Goal: Transaction & Acquisition: Register for event/course

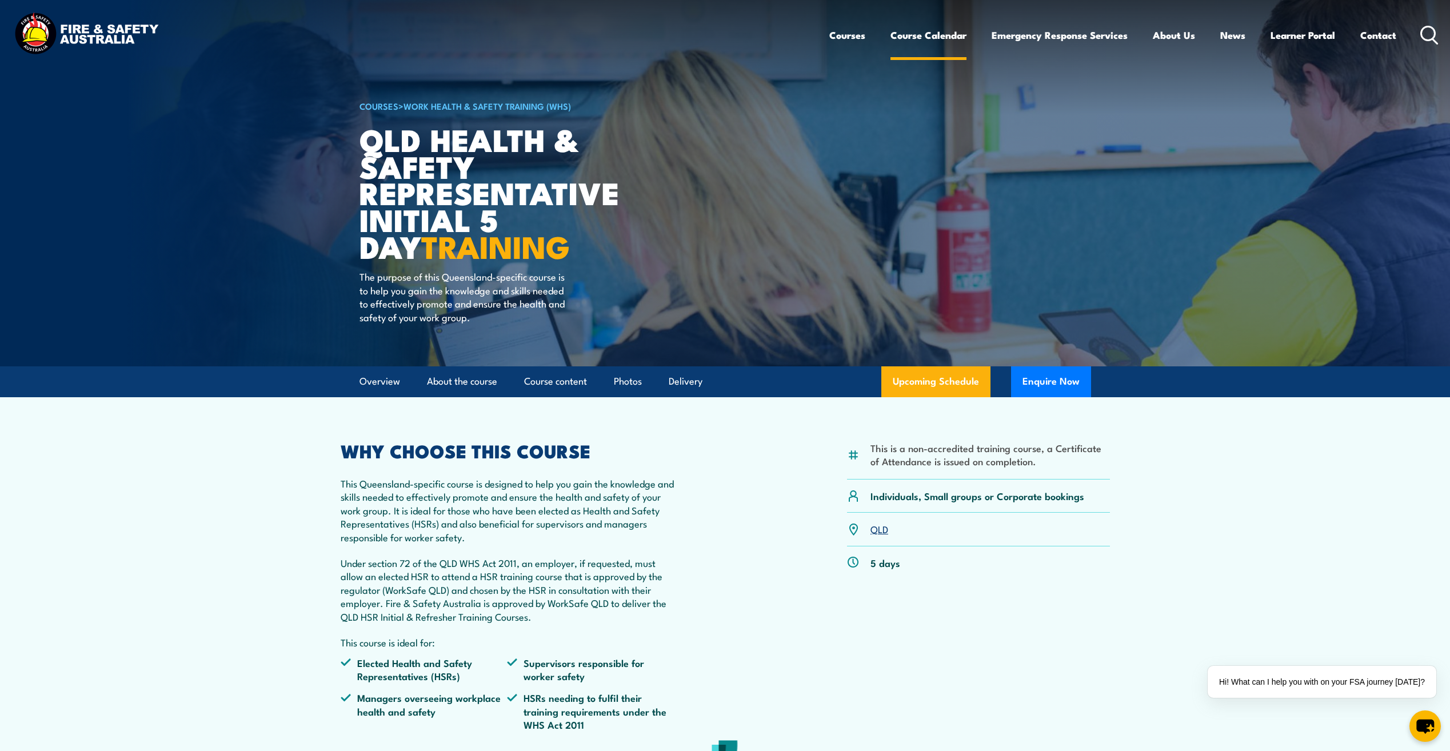
click at [923, 33] on link "Course Calendar" at bounding box center [929, 35] width 76 height 30
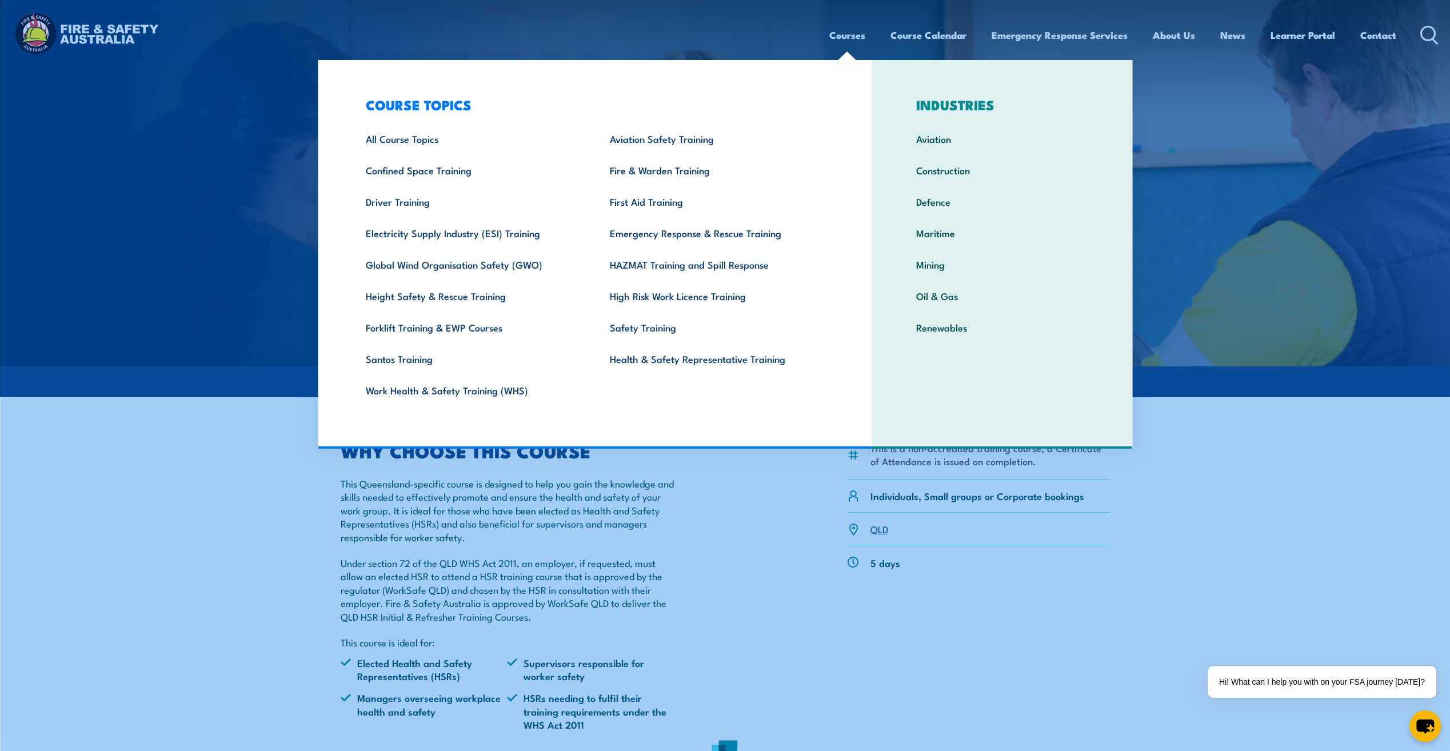
click at [850, 37] on link "Courses" at bounding box center [847, 35] width 36 height 30
click at [673, 173] on link "Fire & Warden Training" at bounding box center [714, 169] width 244 height 31
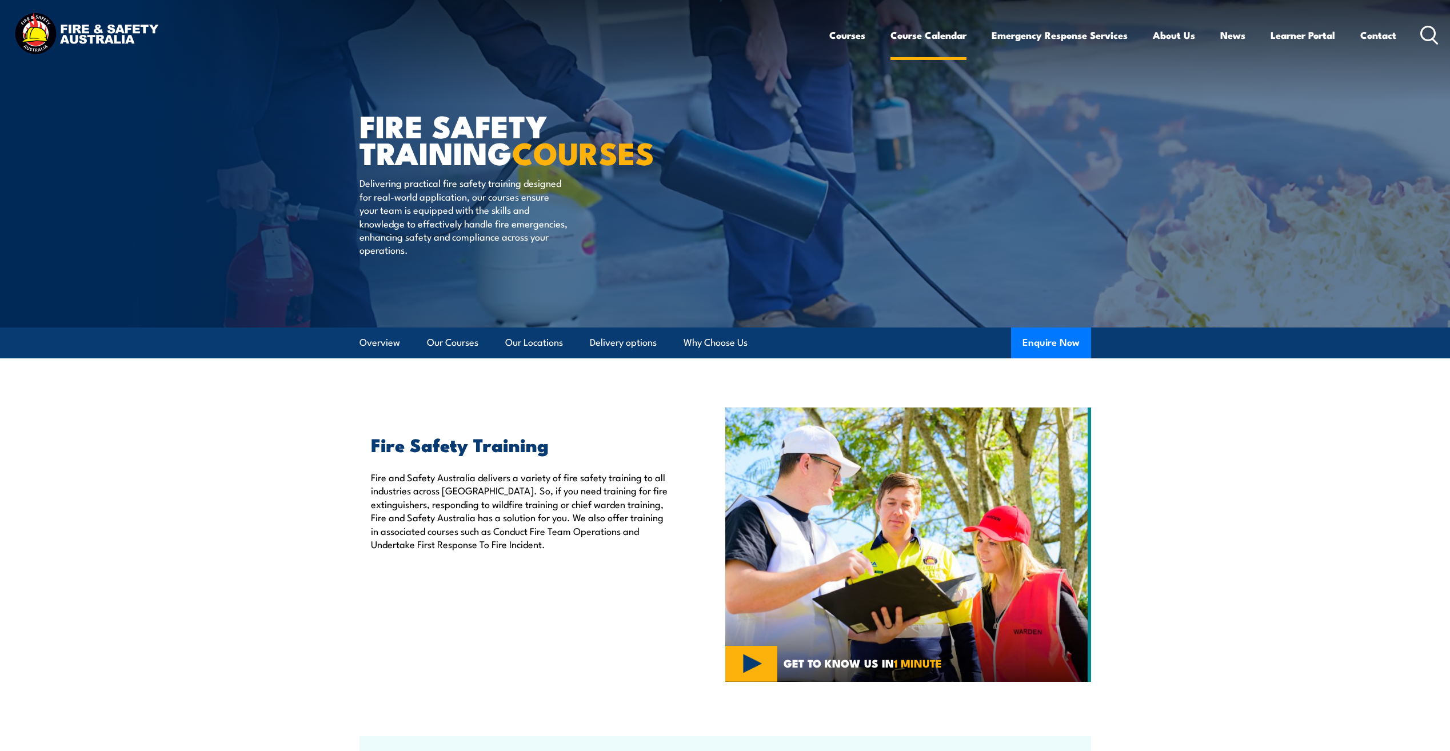
click at [926, 39] on link "Course Calendar" at bounding box center [929, 35] width 76 height 30
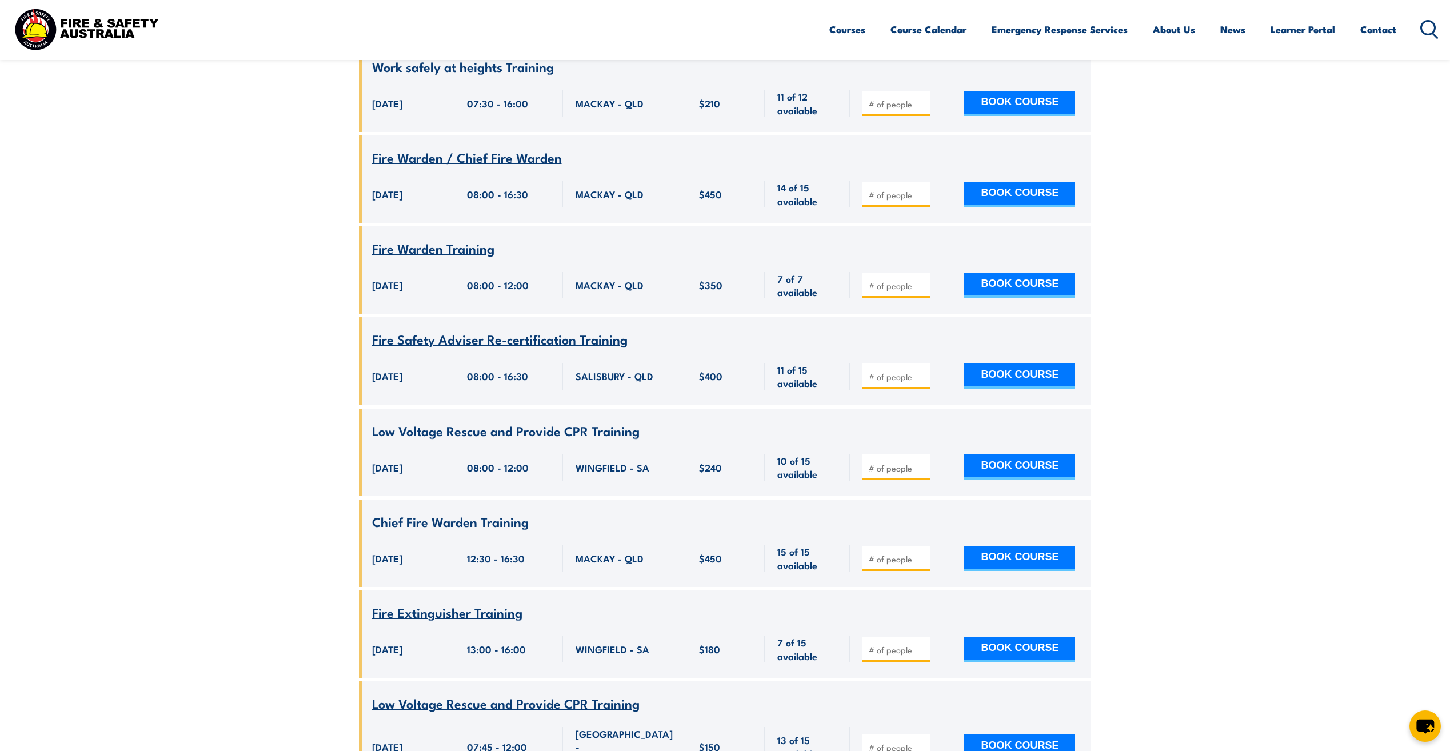
scroll to position [1886, 0]
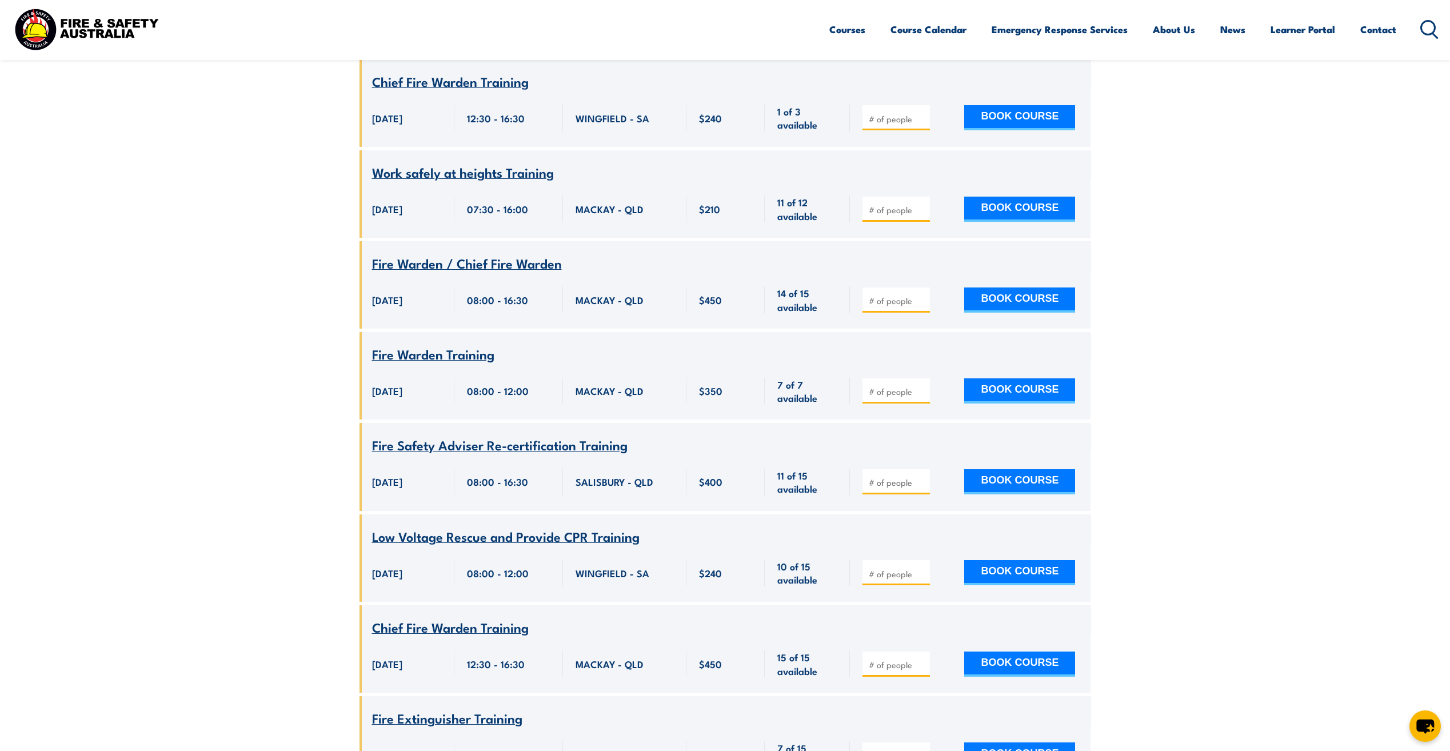
click at [510, 435] on span "Fire Safety Adviser Re-certification Training" at bounding box center [500, 444] width 256 height 19
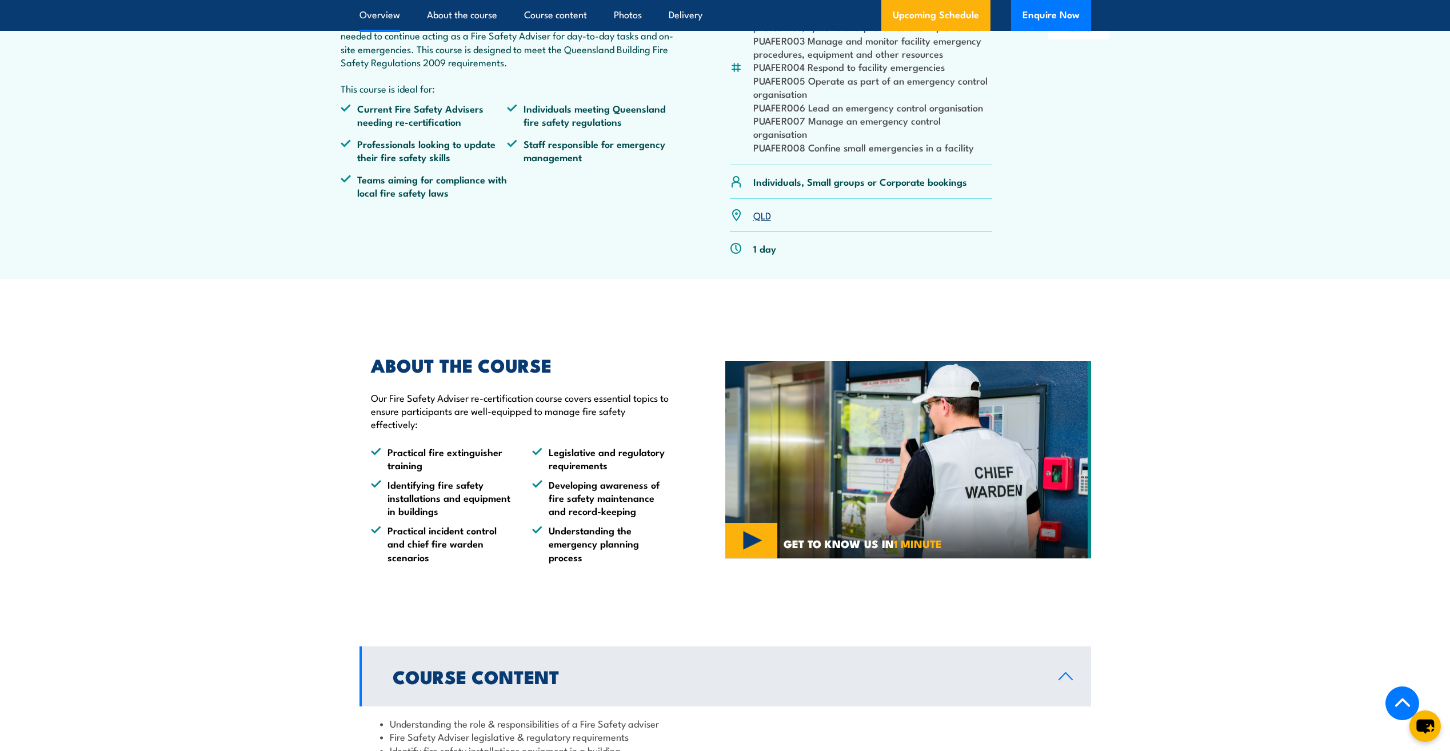
scroll to position [343, 0]
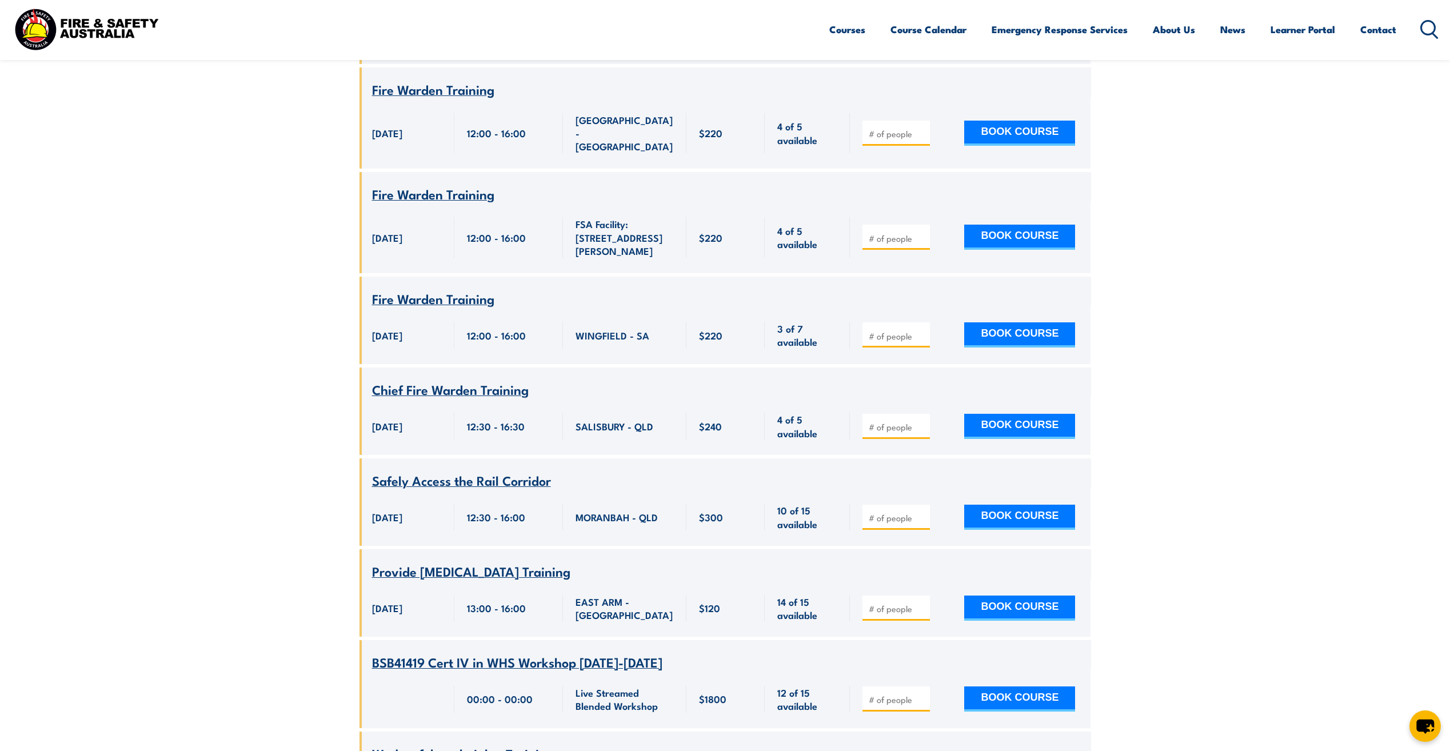
scroll to position [4459, 0]
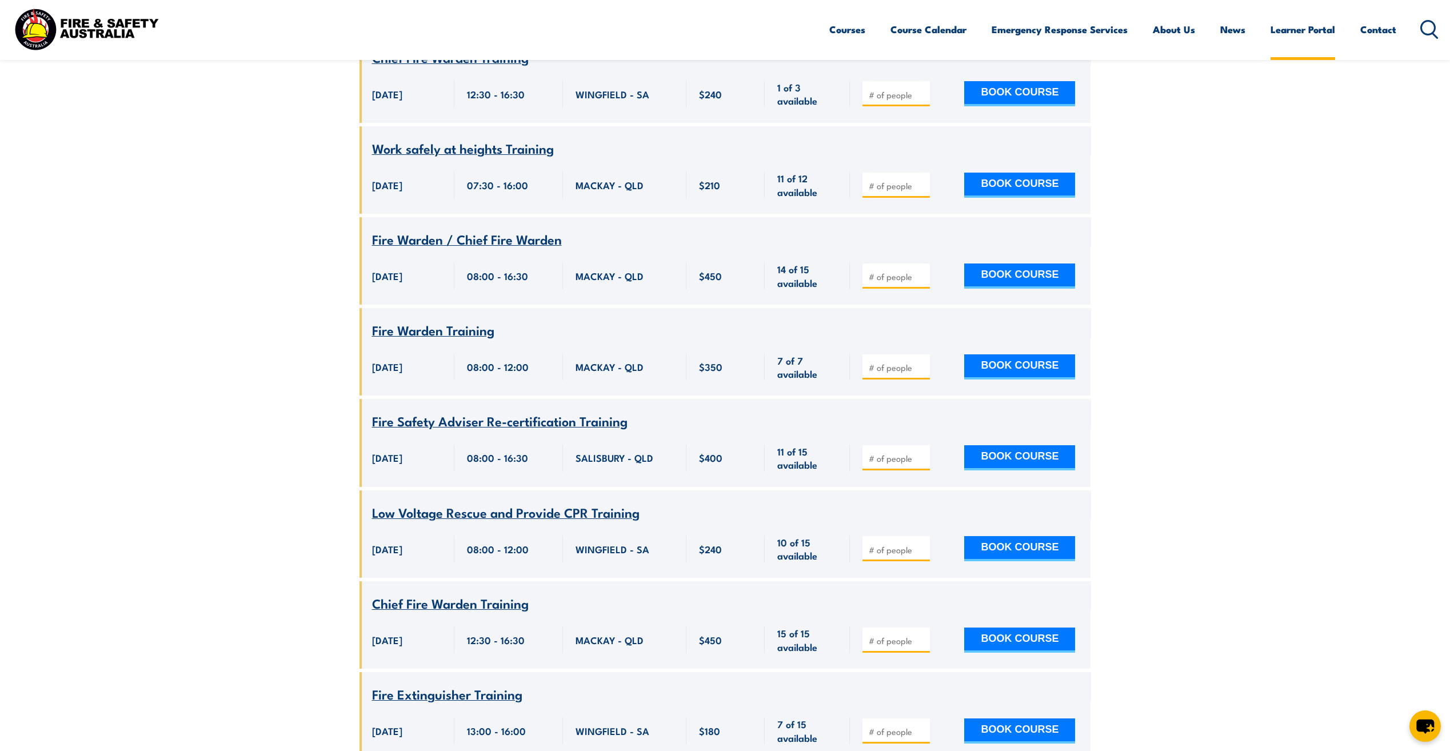
scroll to position [4975, 0]
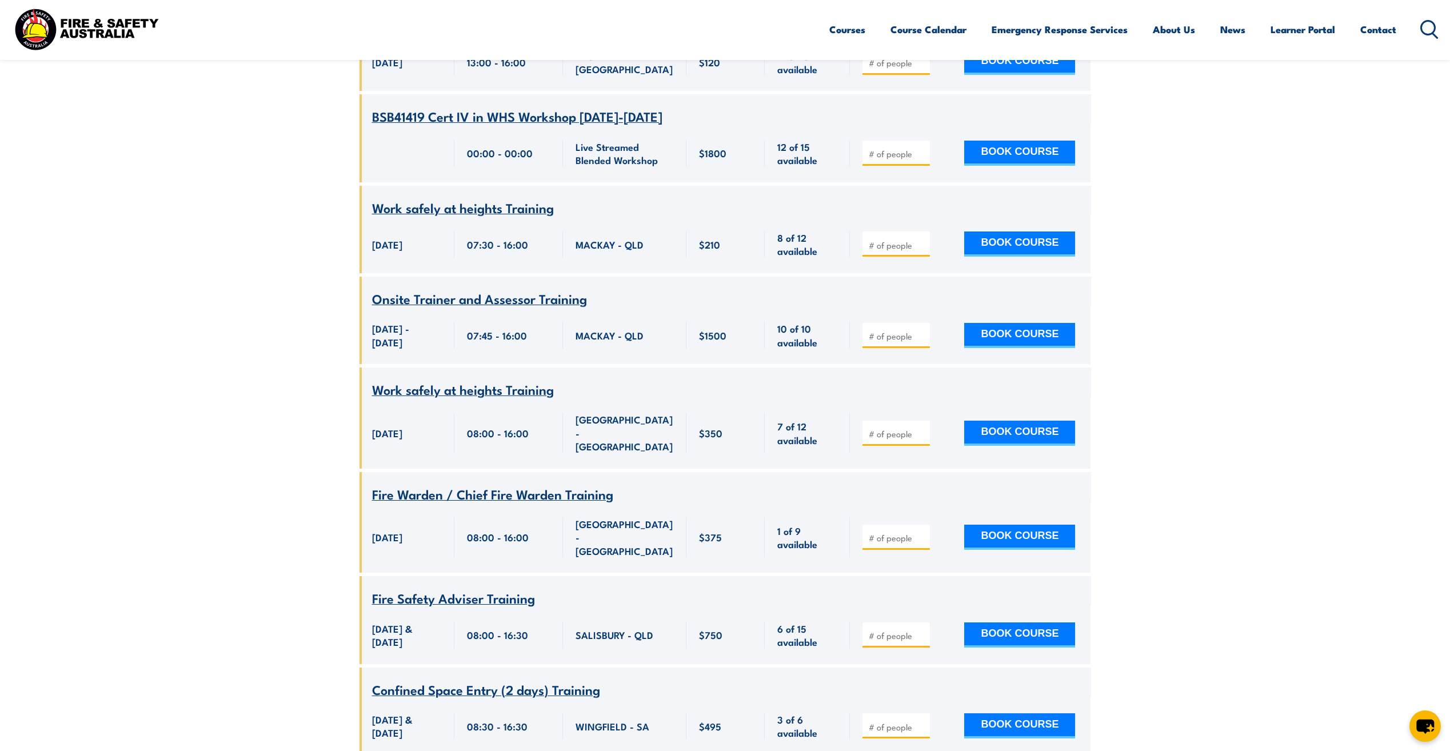
click at [508, 588] on span "Fire Safety Adviser Training" at bounding box center [453, 597] width 163 height 19
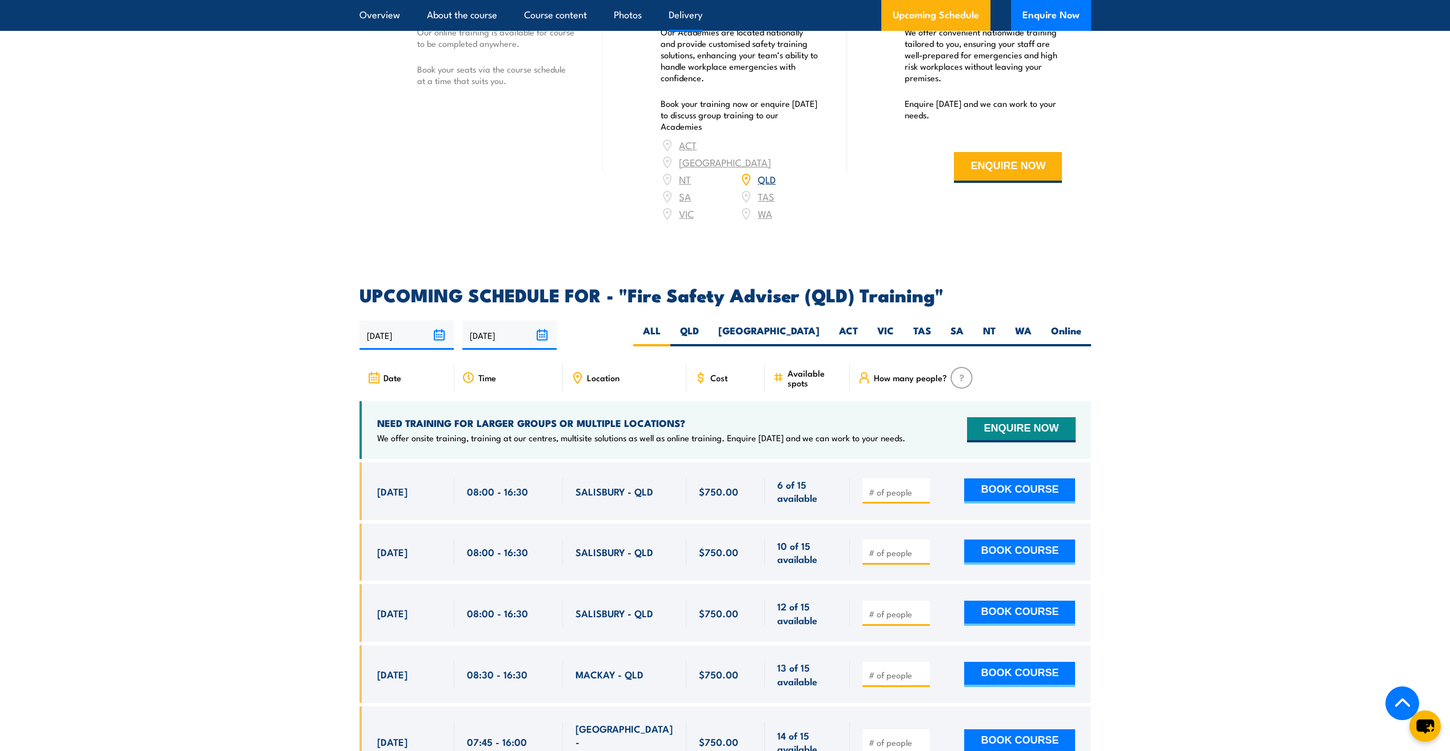
scroll to position [1601, 0]
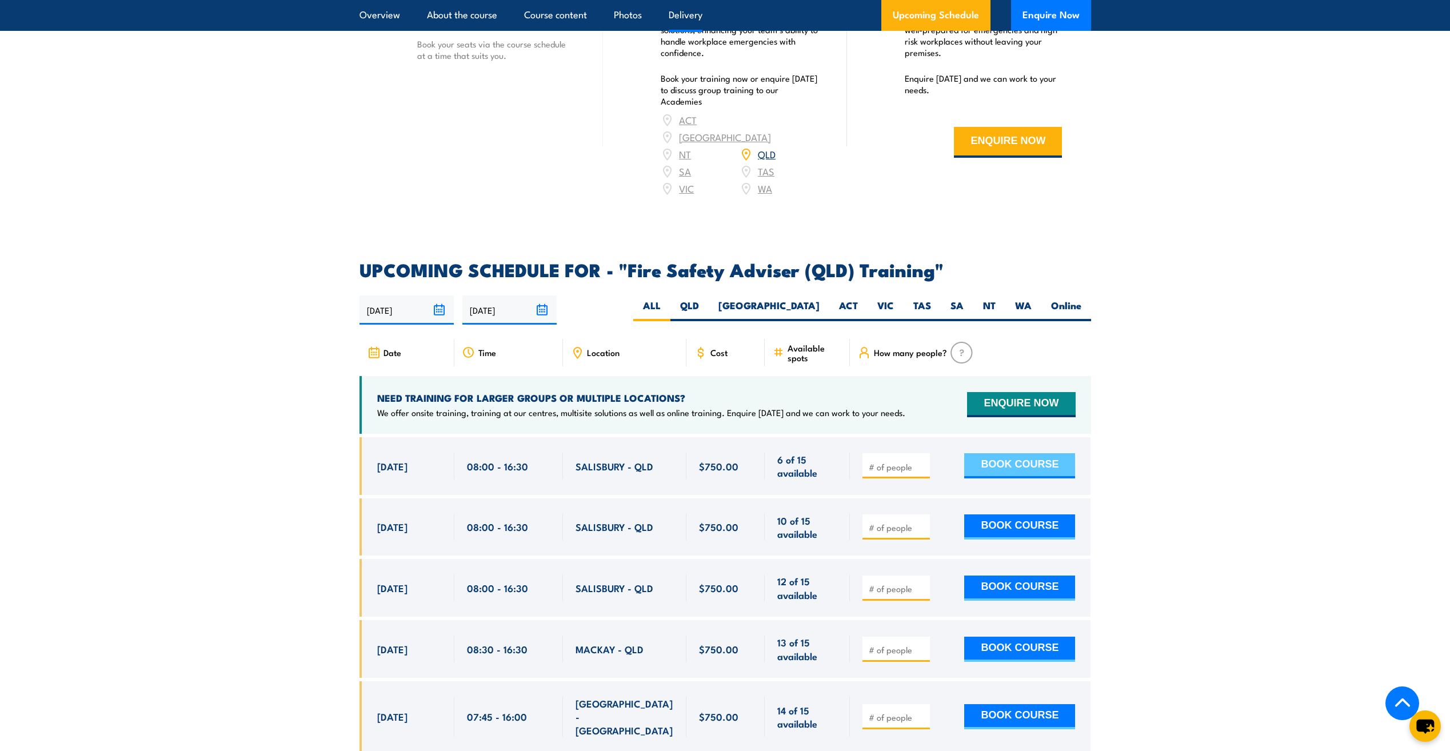
click at [1023, 472] on button "BOOK COURSE" at bounding box center [1019, 465] width 111 height 25
type input "1"
click at [922, 473] on input "1" at bounding box center [897, 466] width 57 height 11
click at [999, 473] on button "BOOK COURSE" at bounding box center [1019, 465] width 111 height 25
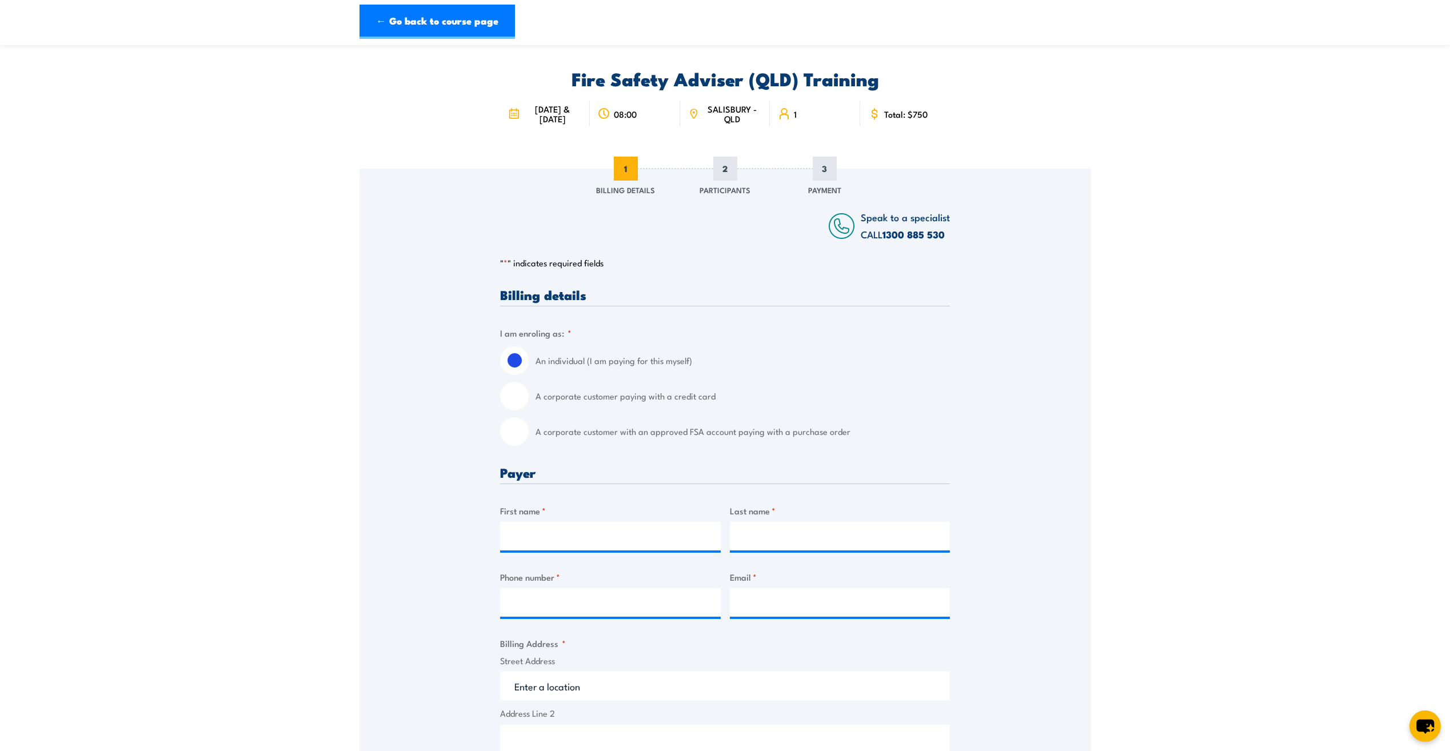
scroll to position [57, 0]
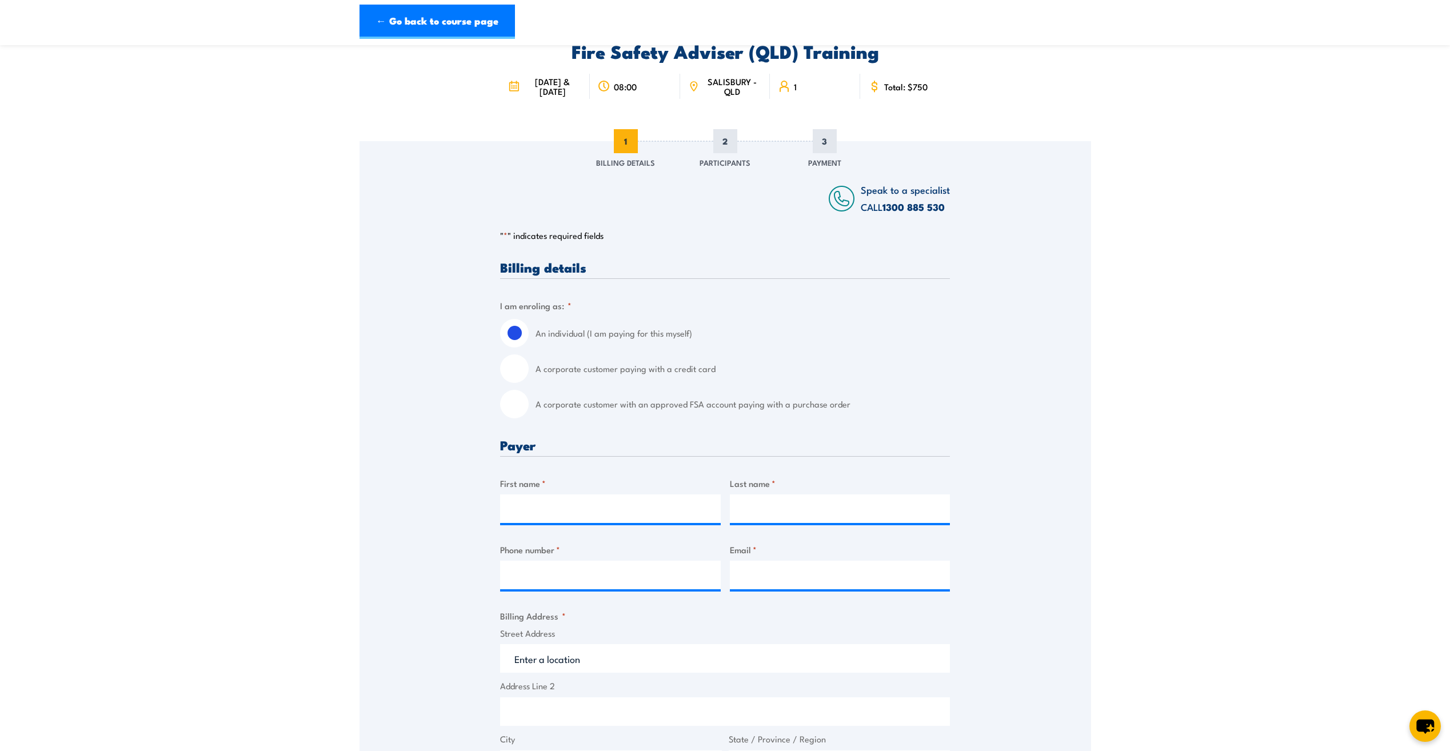
click at [523, 407] on input "A corporate customer with an approved FSA account paying with a purchase order" at bounding box center [514, 404] width 29 height 29
radio input "true"
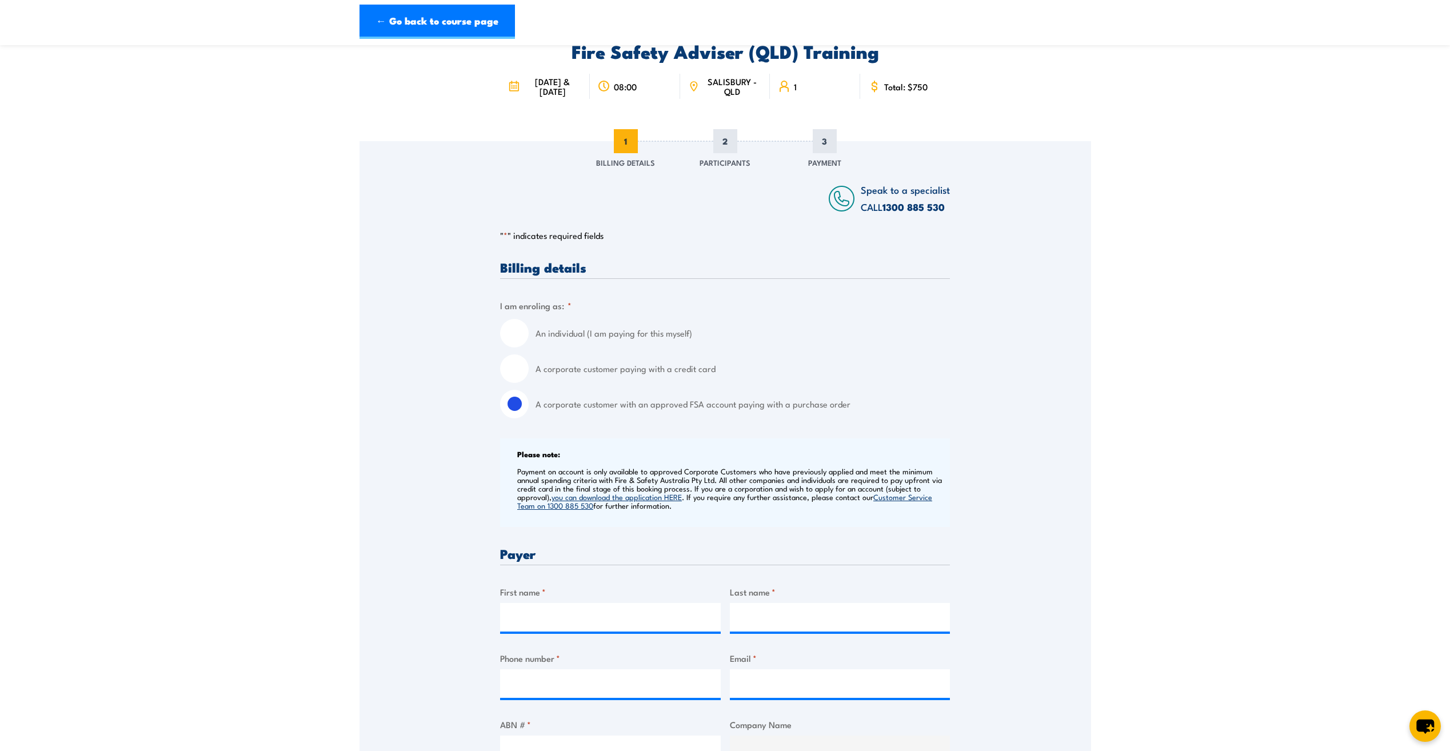
click at [520, 365] on input "A corporate customer paying with a credit card" at bounding box center [514, 368] width 29 height 29
radio input "true"
click at [515, 333] on input "An individual (I am paying for this myself)" at bounding box center [514, 333] width 29 height 29
radio input "true"
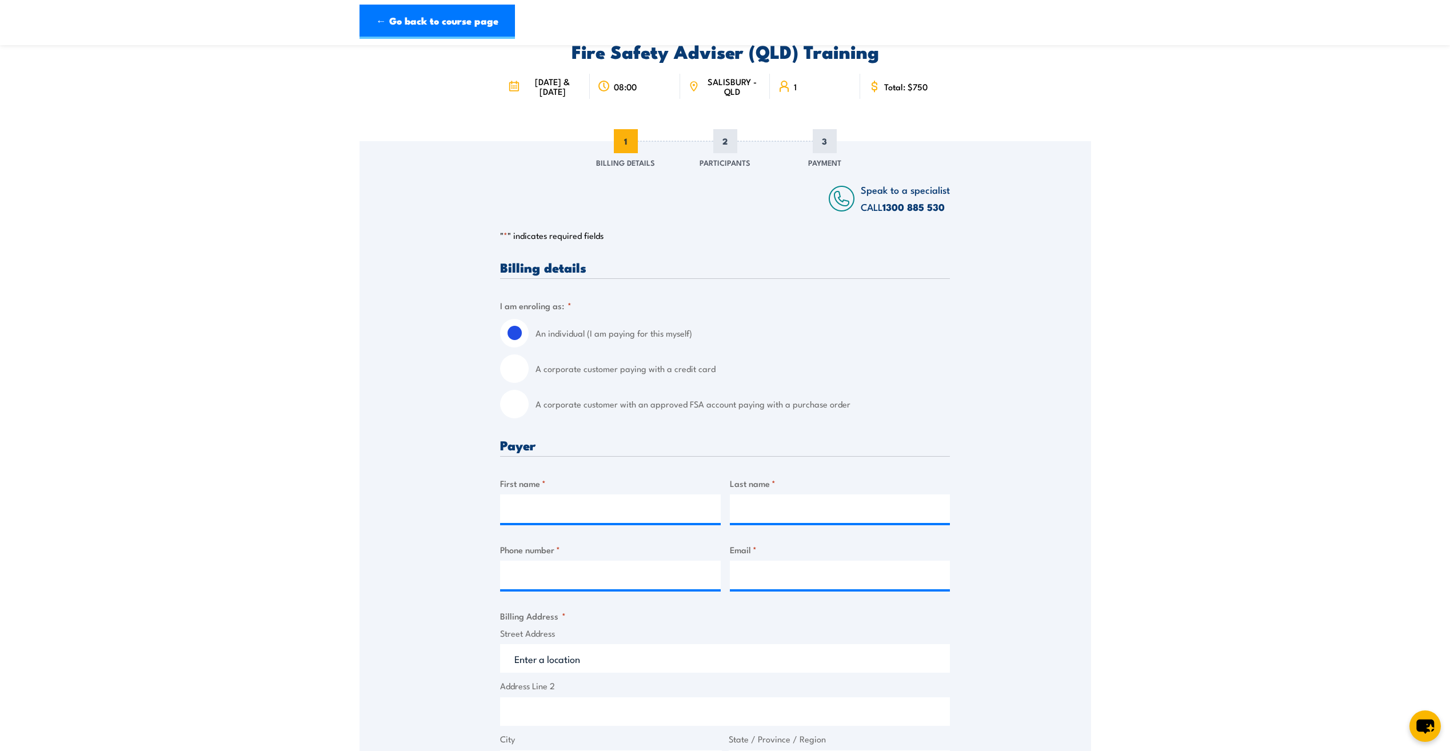
click at [647, 396] on label "A corporate customer with an approved FSA account paying with a purchase order" at bounding box center [743, 404] width 414 height 29
click at [529, 396] on input "A corporate customer with an approved FSA account paying with a purchase order" at bounding box center [514, 404] width 29 height 29
radio input "true"
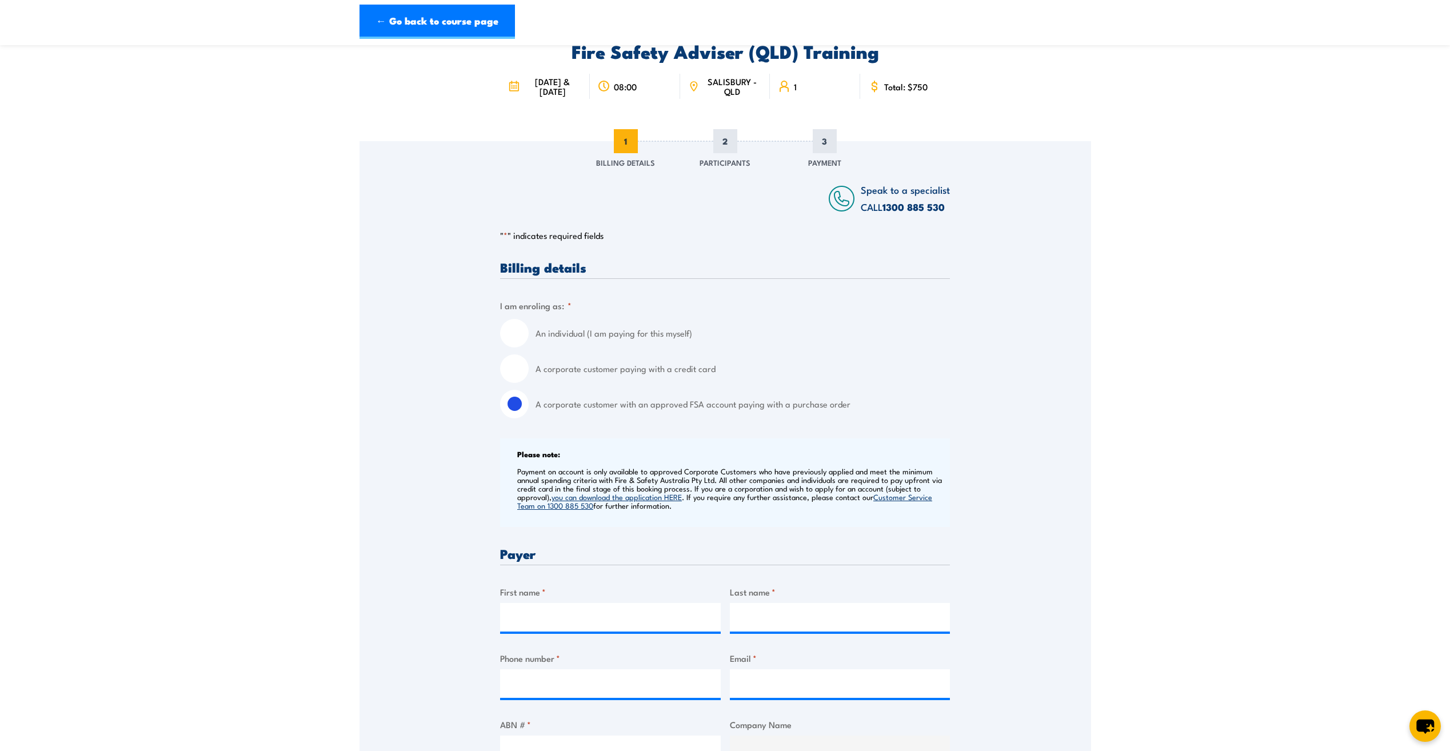
click at [512, 370] on input "A corporate customer paying with a credit card" at bounding box center [514, 368] width 29 height 29
radio input "true"
click at [512, 342] on input "An individual (I am paying for this myself)" at bounding box center [514, 333] width 29 height 29
radio input "true"
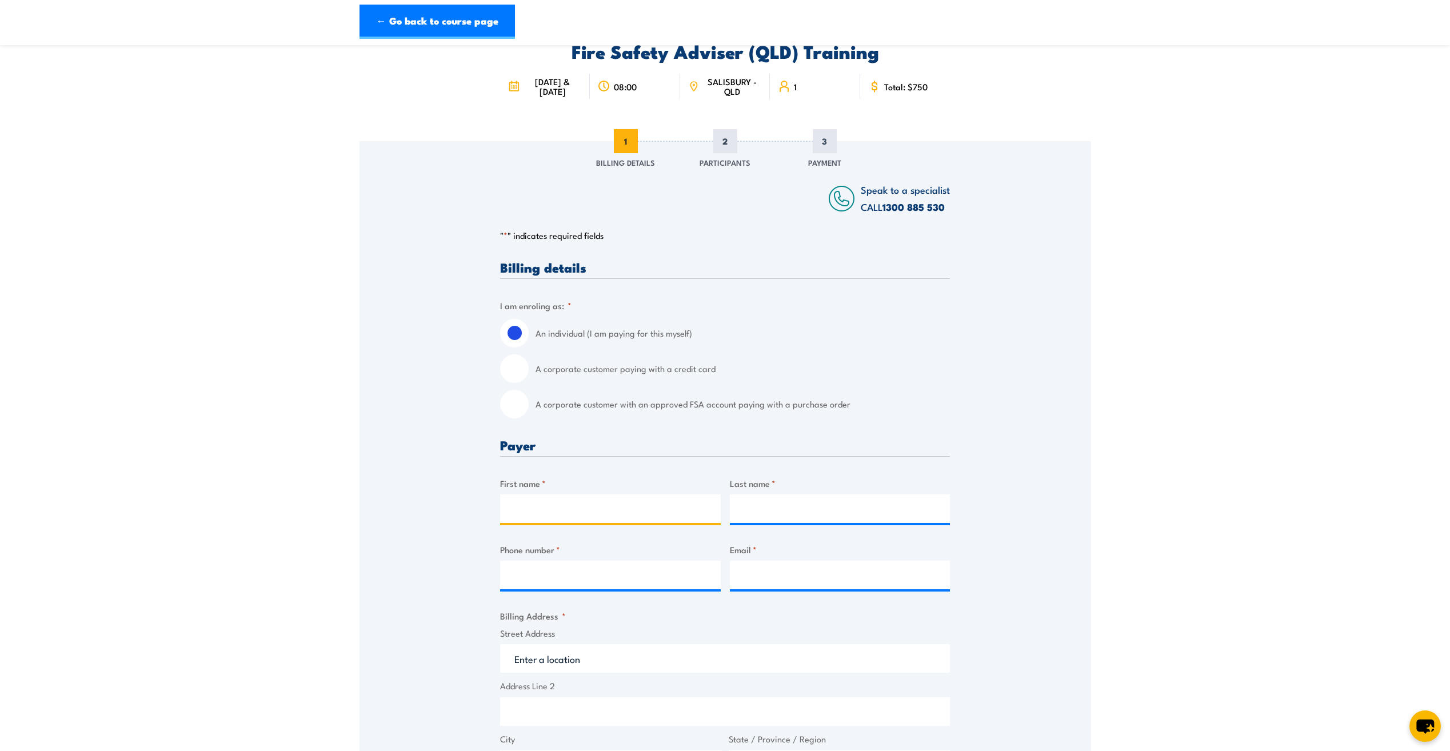
click at [583, 505] on input "First name *" at bounding box center [610, 508] width 221 height 29
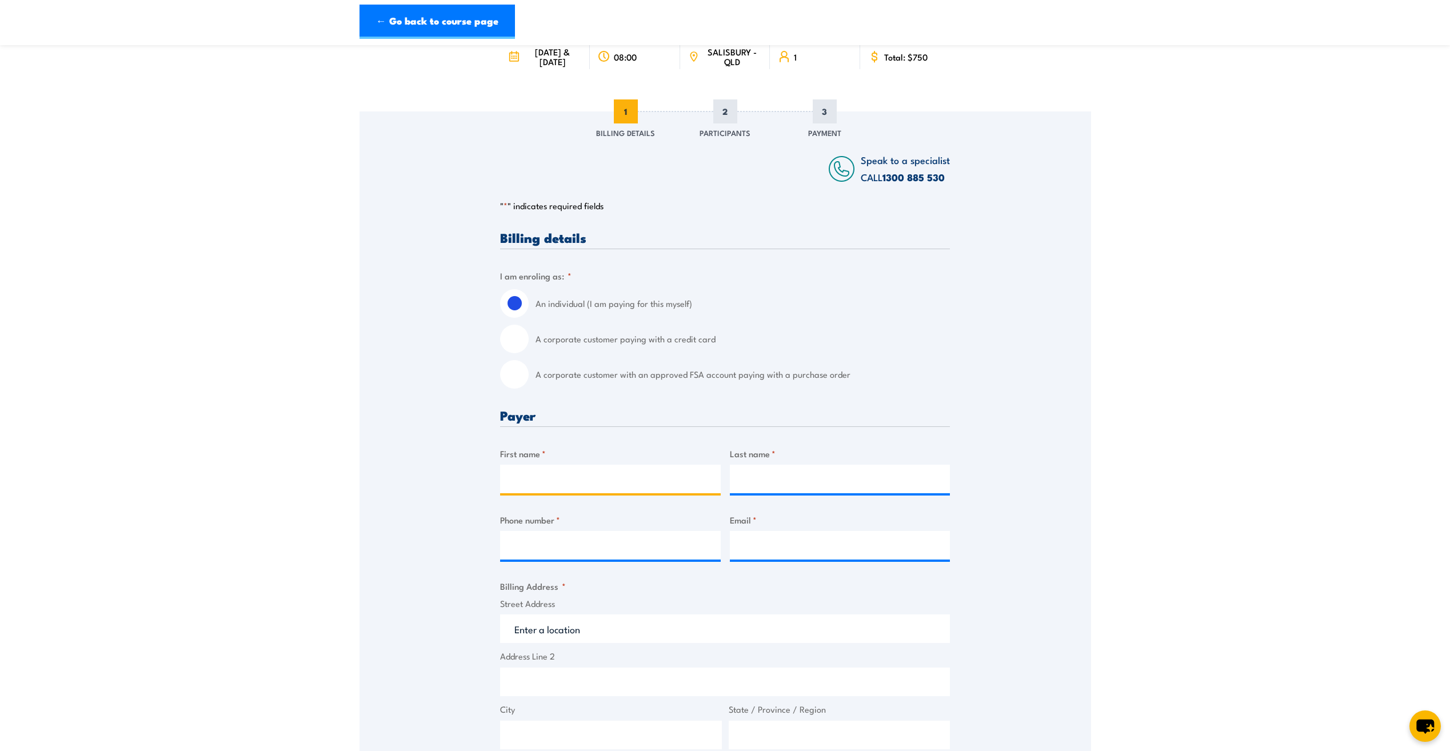
scroll to position [114, 0]
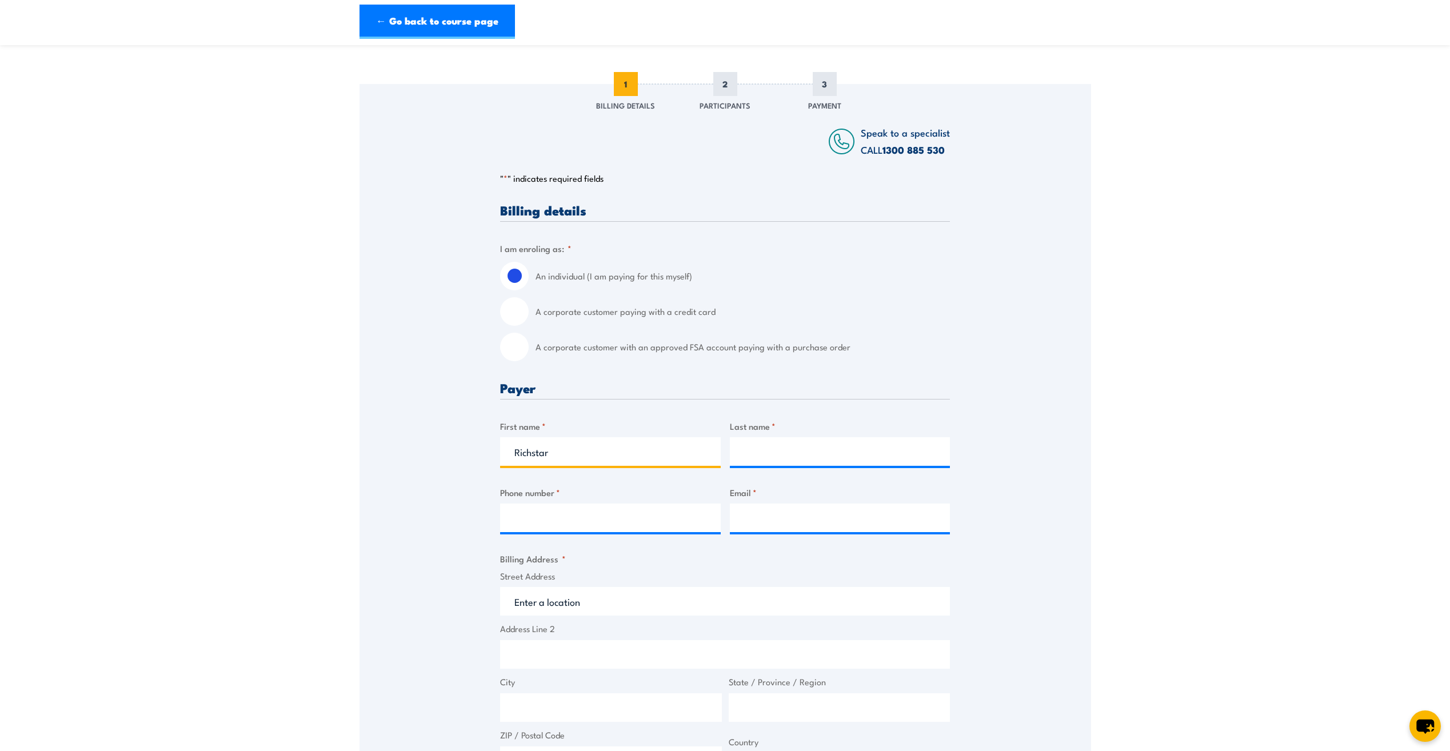
type input "Richstar"
type input "h"
type input "Hizon"
type input "0439865281"
click at [773, 511] on input "Email *" at bounding box center [840, 518] width 221 height 29
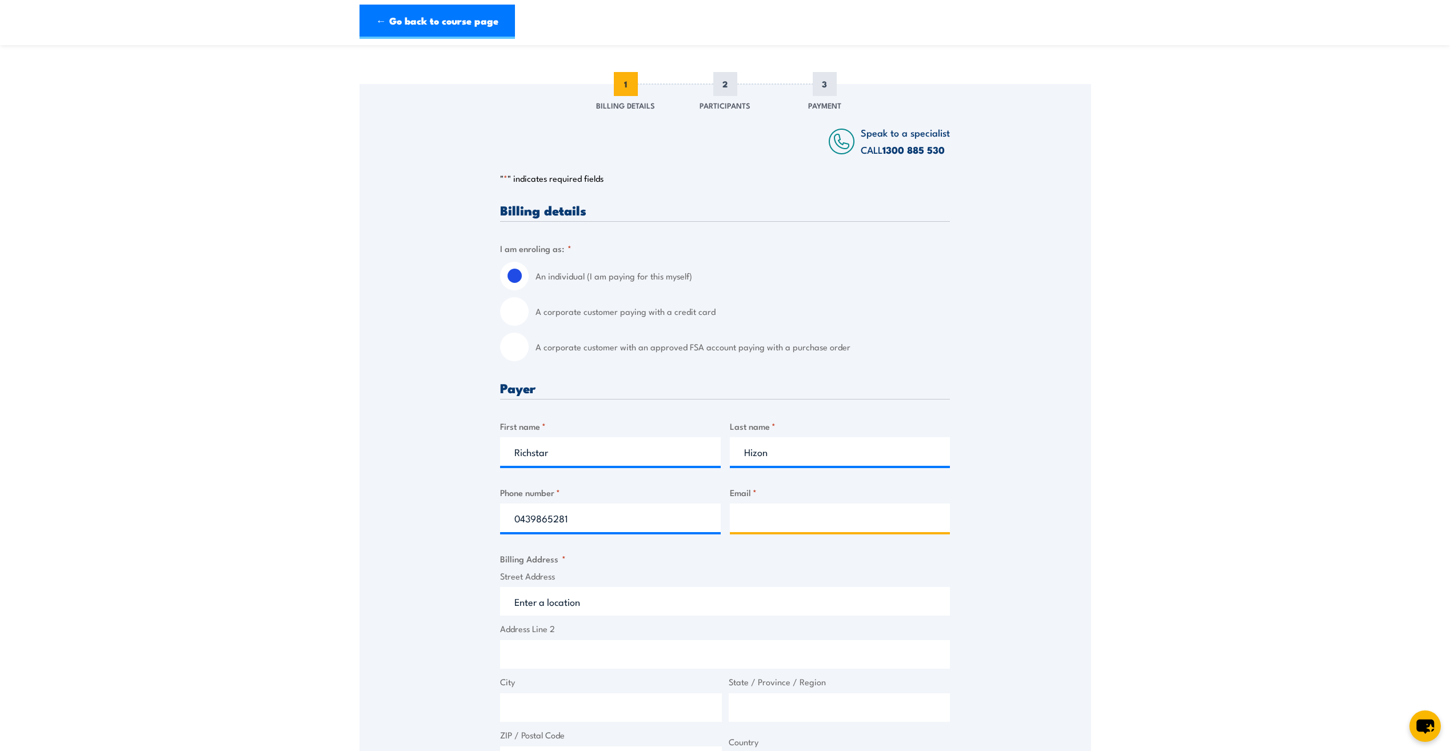
type input "richstar.hizon@icon.team"
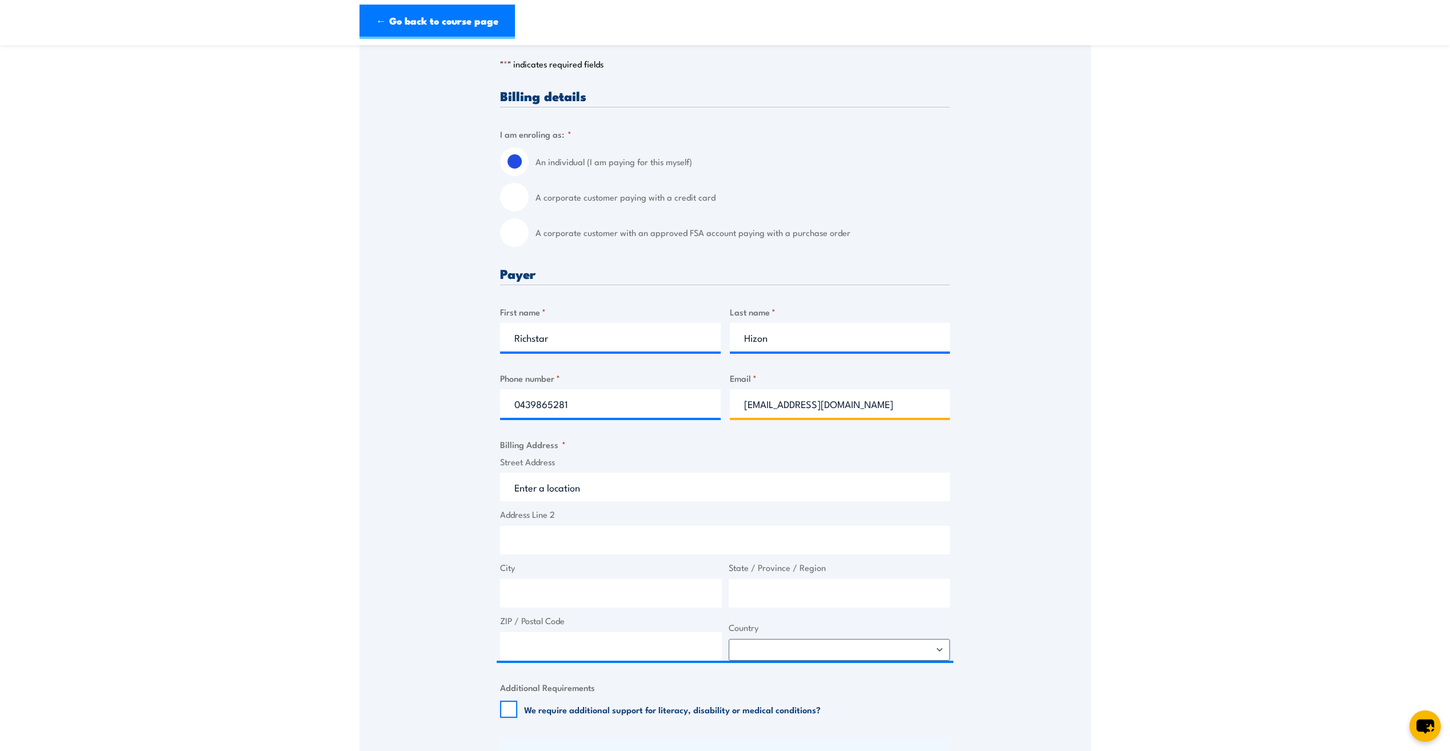
scroll to position [286, 0]
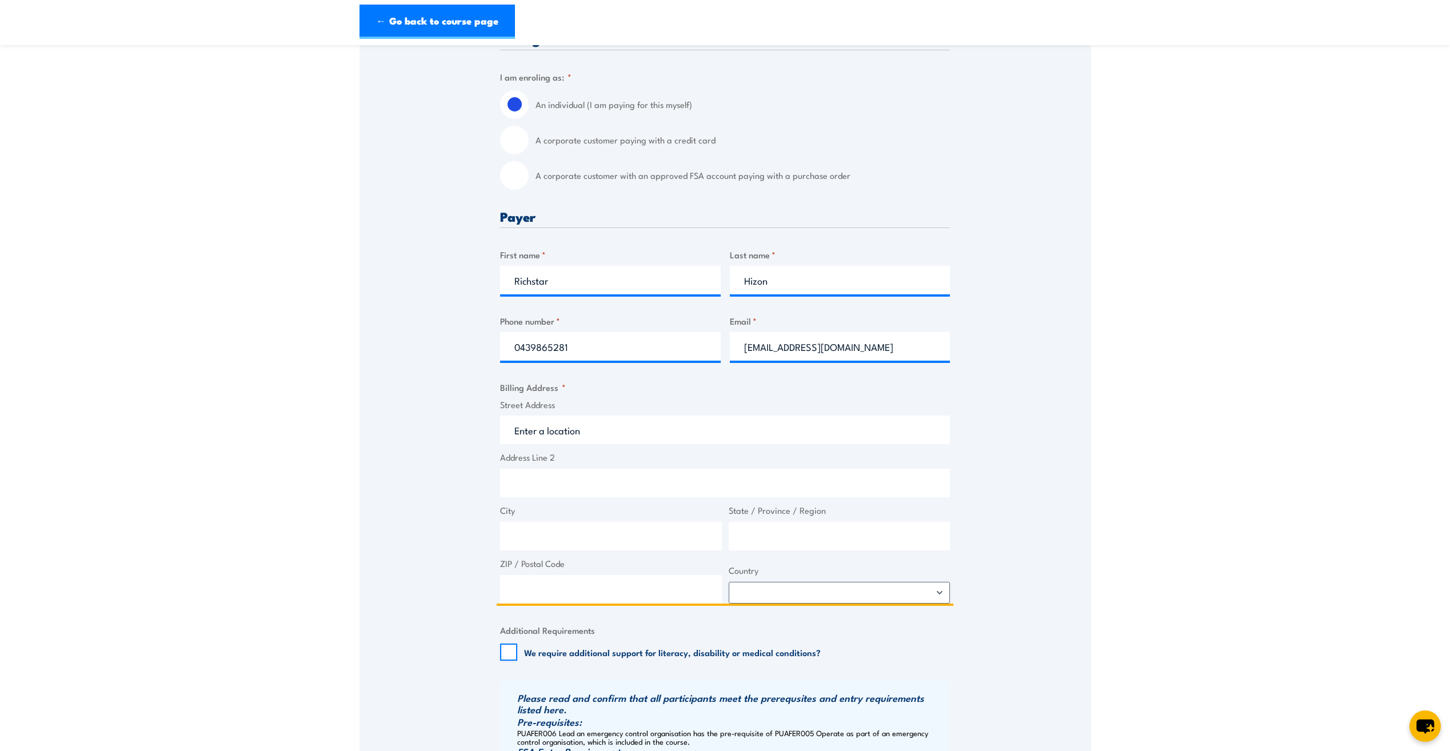
click at [609, 439] on input "Street Address" at bounding box center [725, 430] width 450 height 29
type input "1 alk"
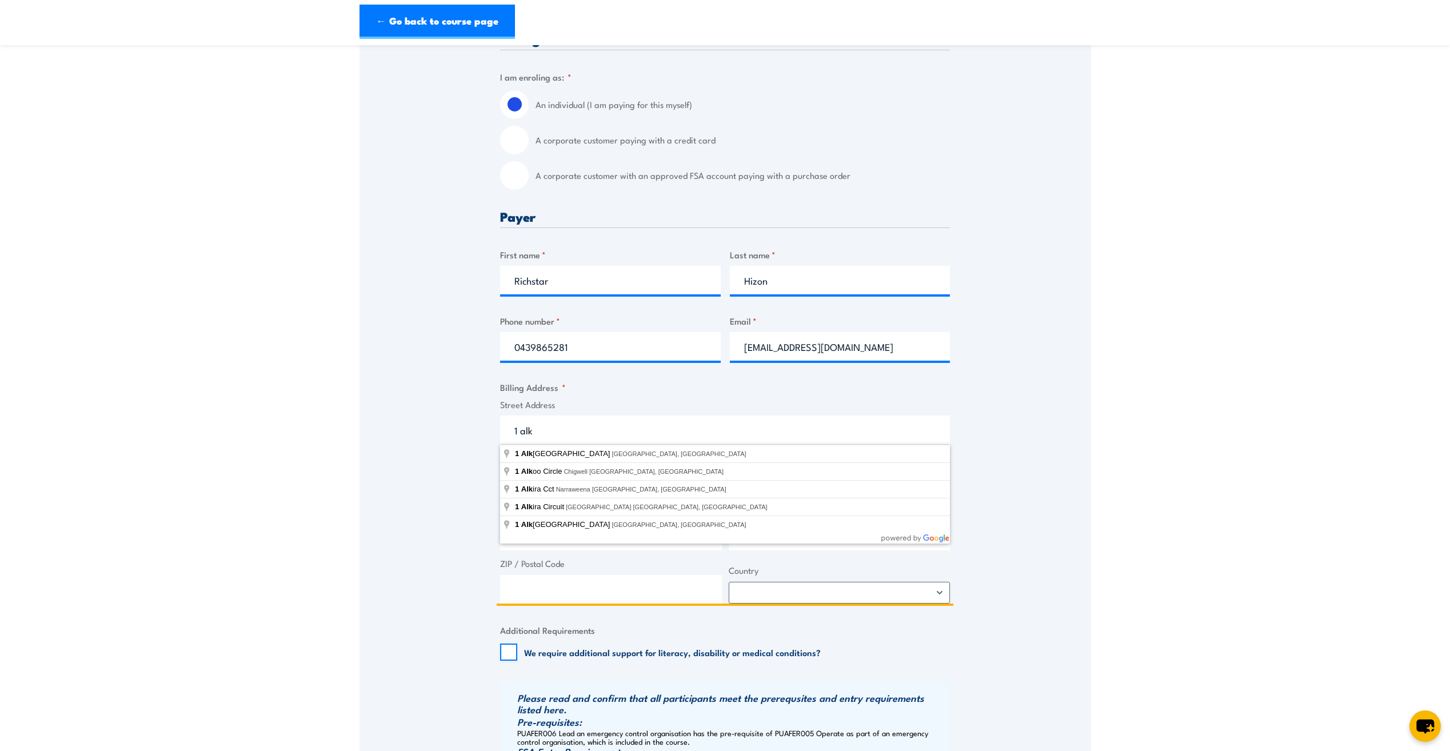
drag, startPoint x: 567, startPoint y: 437, endPoint x: 497, endPoint y: 437, distance: 69.2
click at [497, 437] on span "Street Address 1 alk" at bounding box center [725, 421] width 457 height 46
type input "22 Cordelia Street, South Brisbane QLD, Australia"
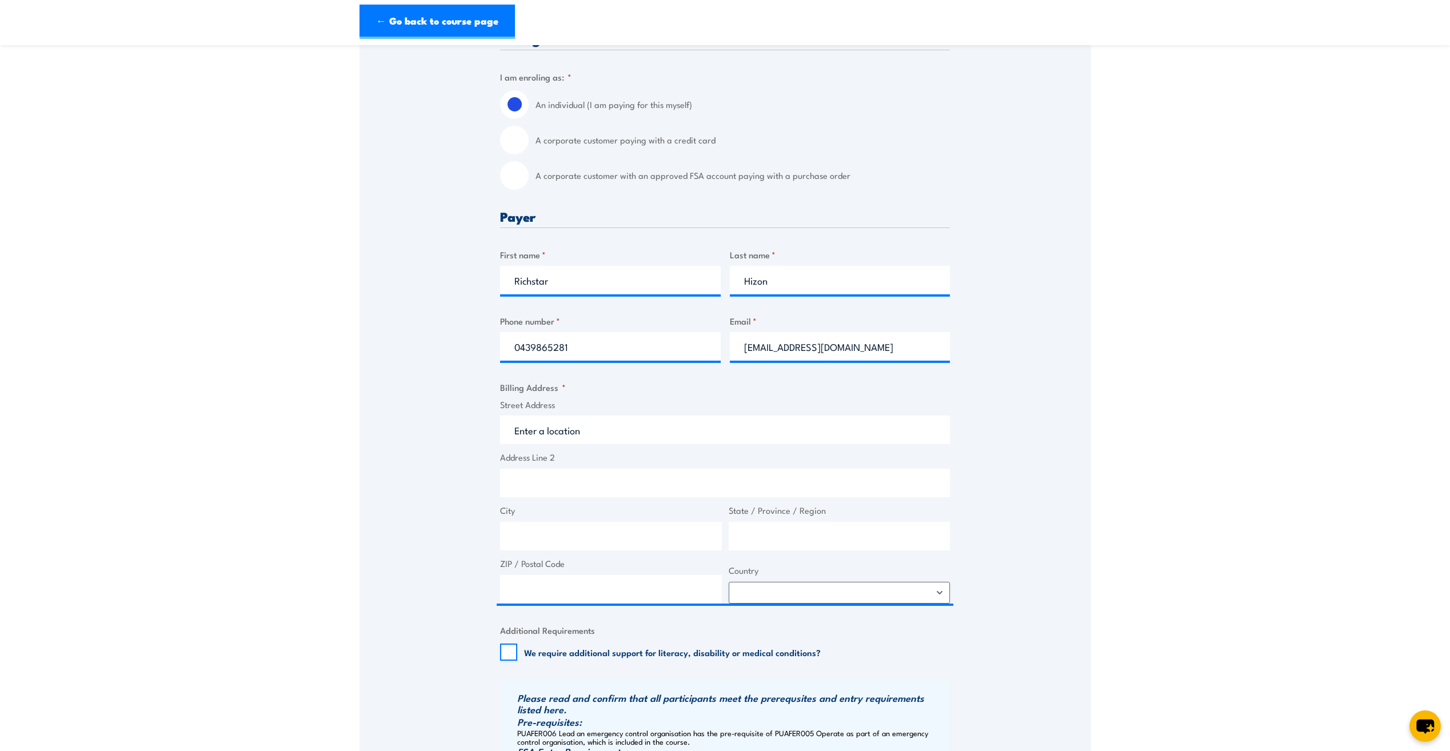
type input "22 Cordelia St"
type input "South Brisbane"
type input "Queensland"
type input "4101"
select select "Australia"
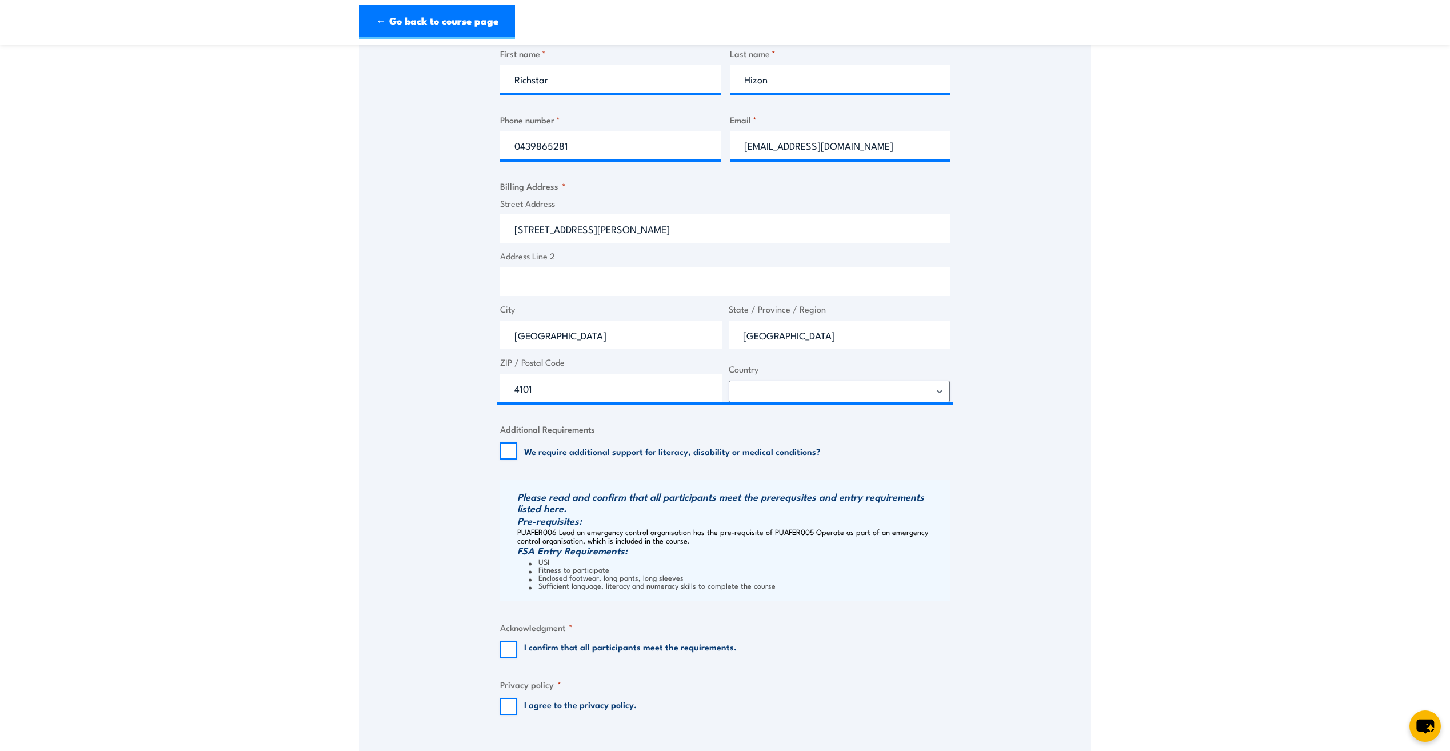
scroll to position [514, 0]
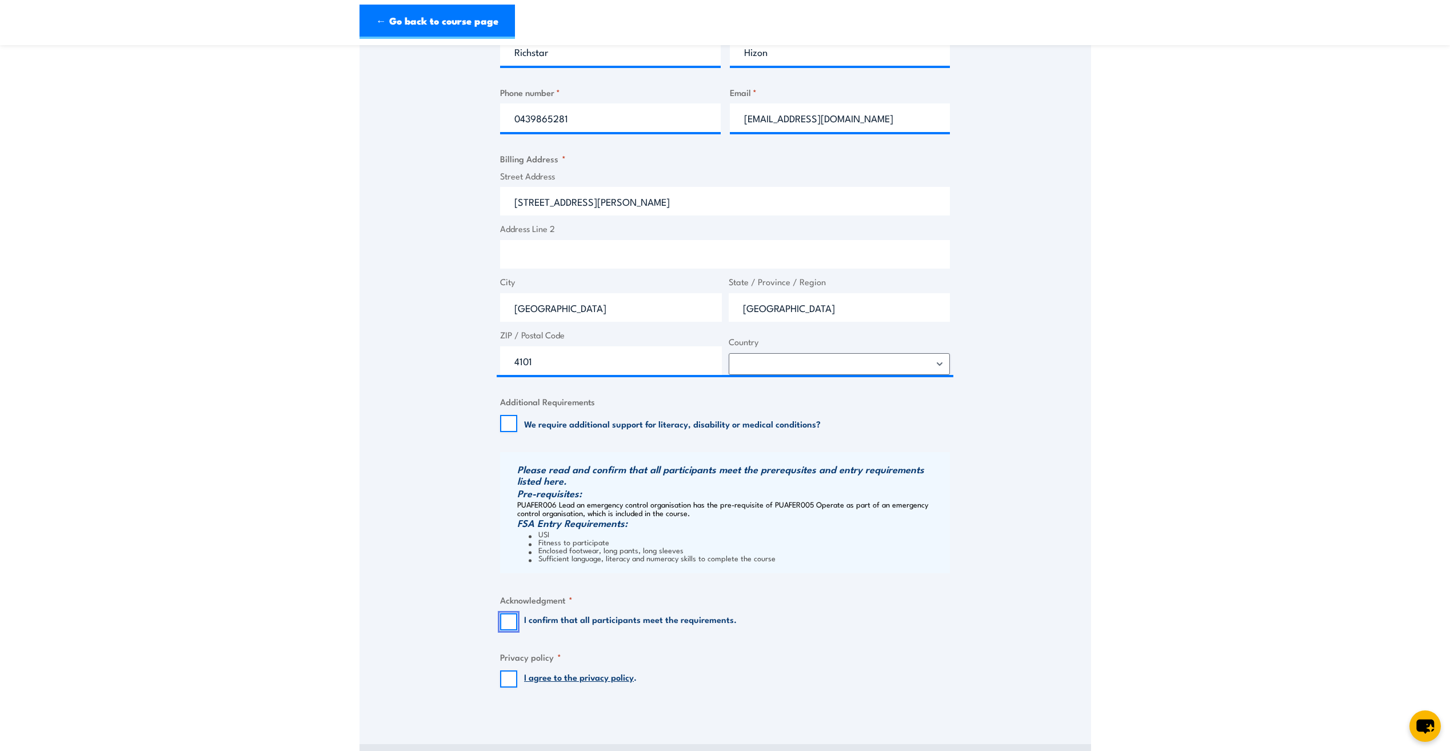
click at [509, 621] on input "I confirm that all participants meet the requirements." at bounding box center [508, 621] width 17 height 17
checkbox input "true"
click at [505, 678] on input "I agree to the privacy policy ." at bounding box center [508, 679] width 17 height 17
checkbox input "true"
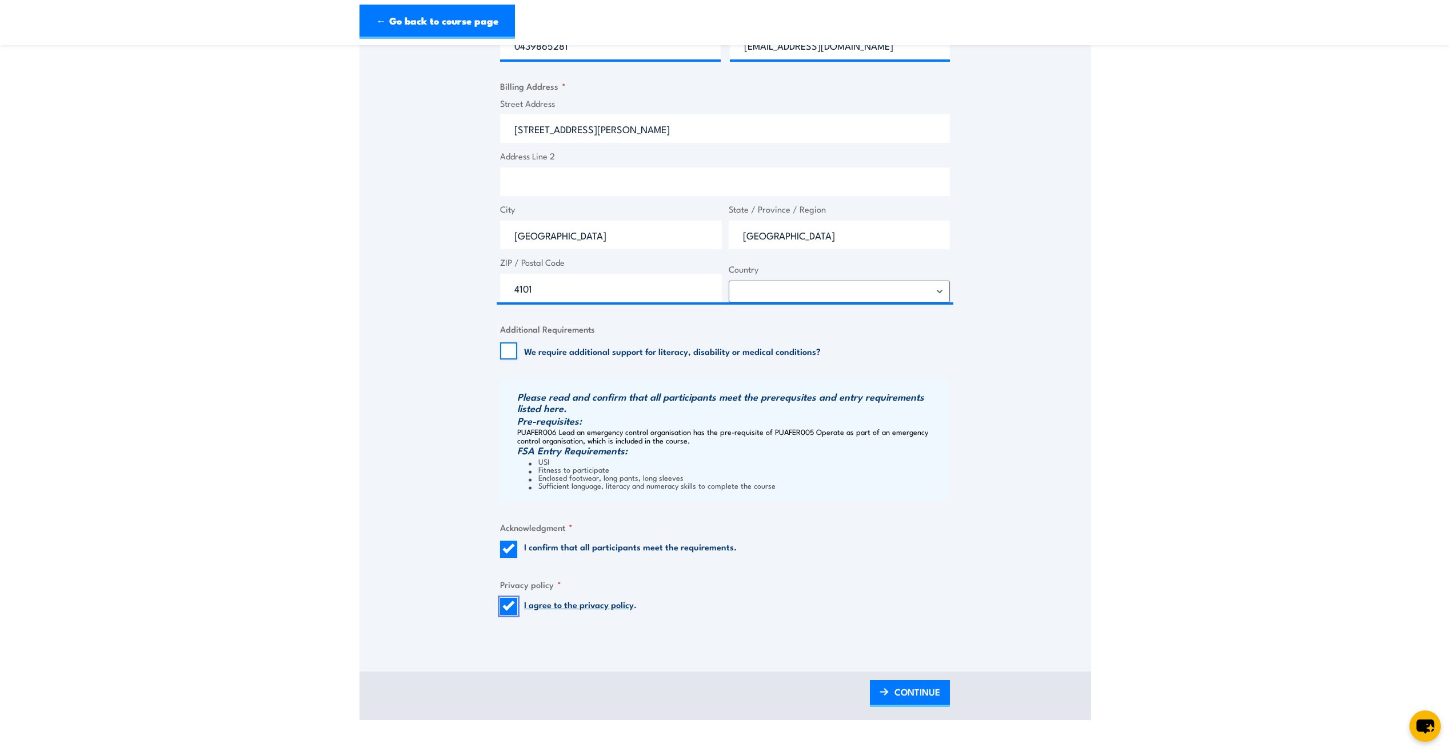
scroll to position [743, 0]
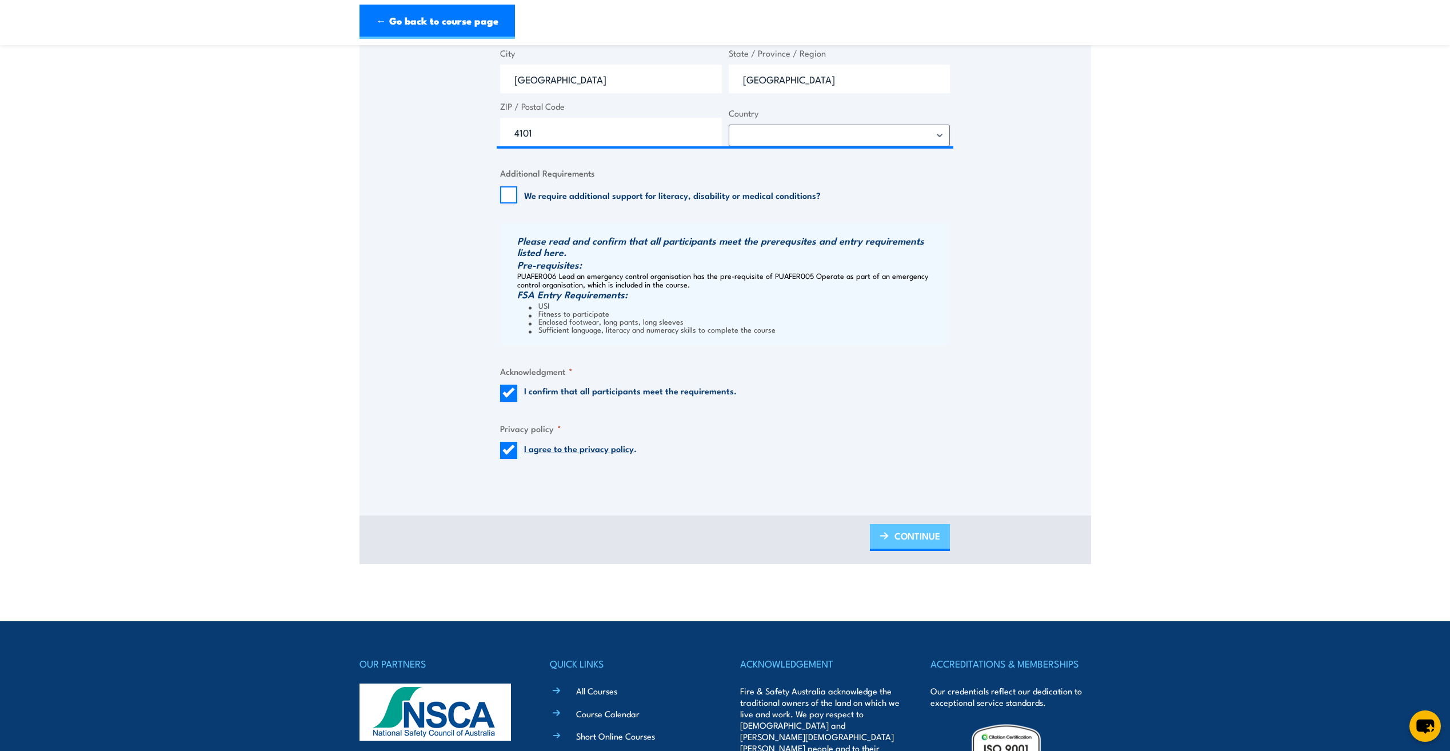
click at [904, 541] on span "CONTINUE" at bounding box center [918, 536] width 46 height 30
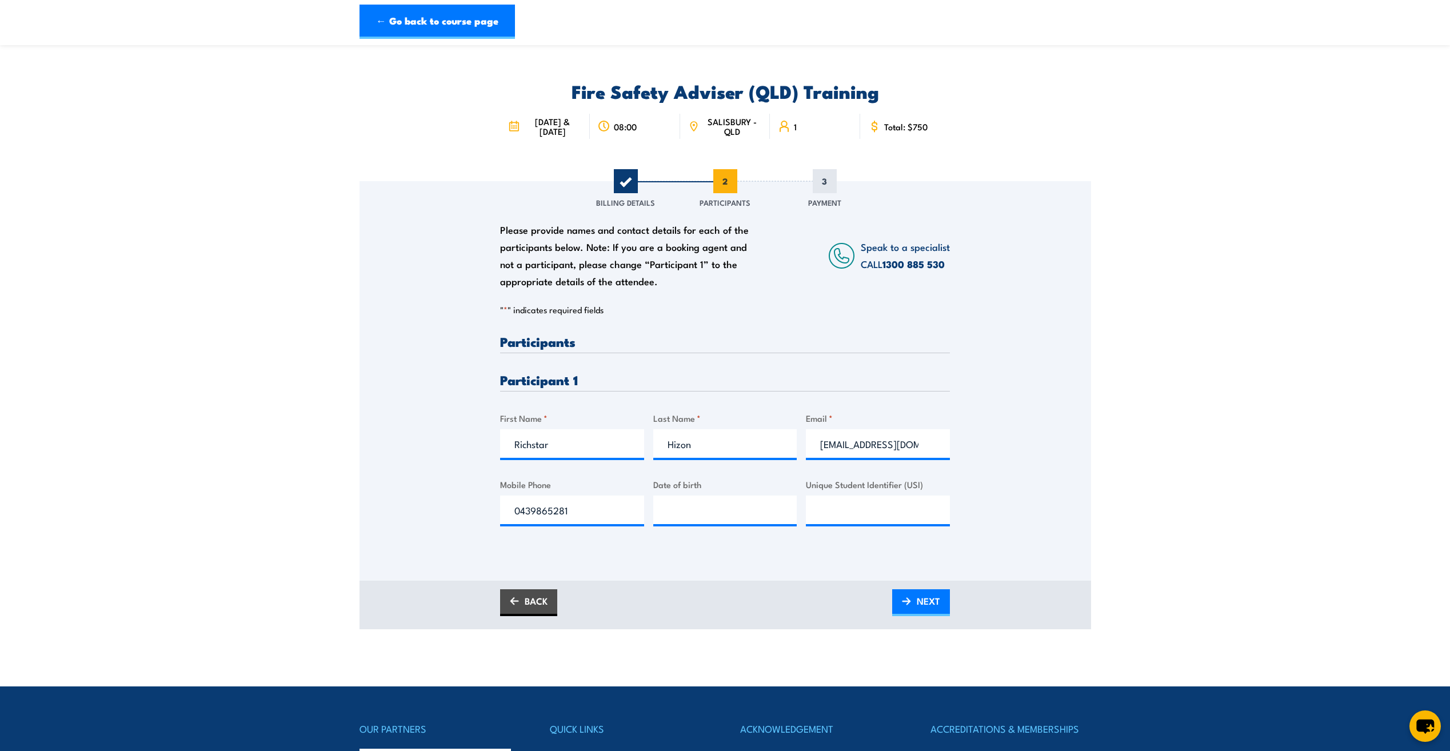
scroll to position [0, 0]
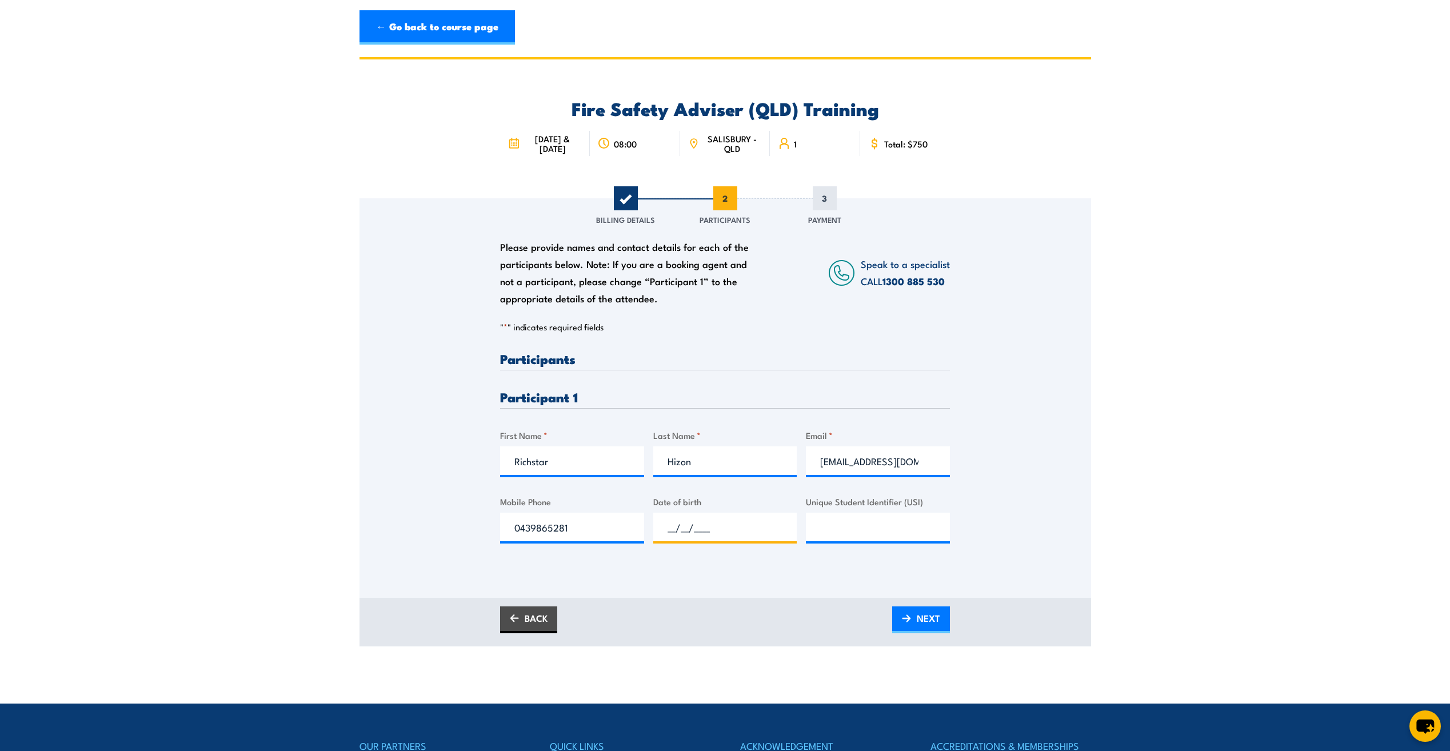
click at [693, 530] on input "__/__/____" at bounding box center [725, 527] width 144 height 29
type input "10/10/1990"
click at [842, 537] on input "Unique Student Identifier (USI)" at bounding box center [878, 527] width 144 height 29
click at [534, 619] on link "BACK" at bounding box center [528, 620] width 57 height 27
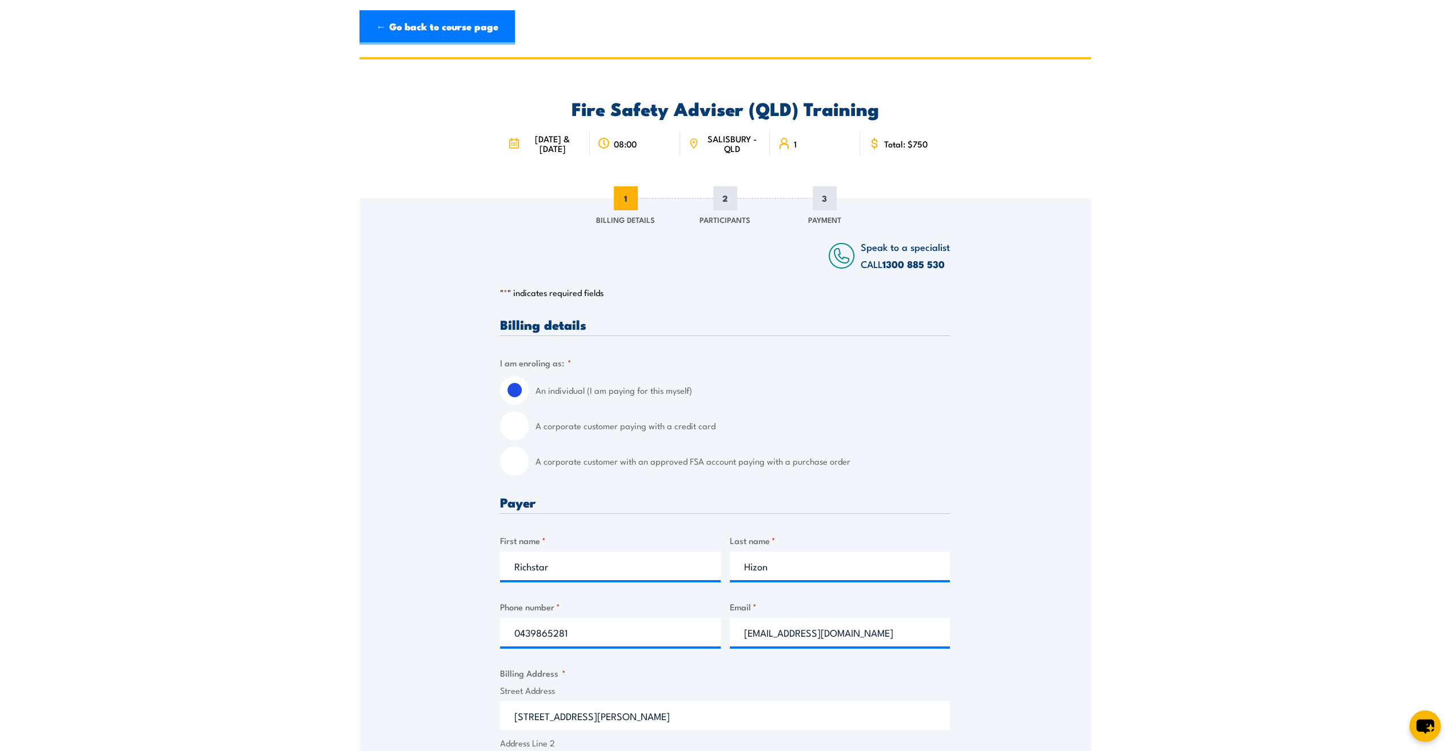
click at [517, 463] on input "A corporate customer with an approved FSA account paying with a purchase order" at bounding box center [514, 461] width 29 height 29
radio input "true"
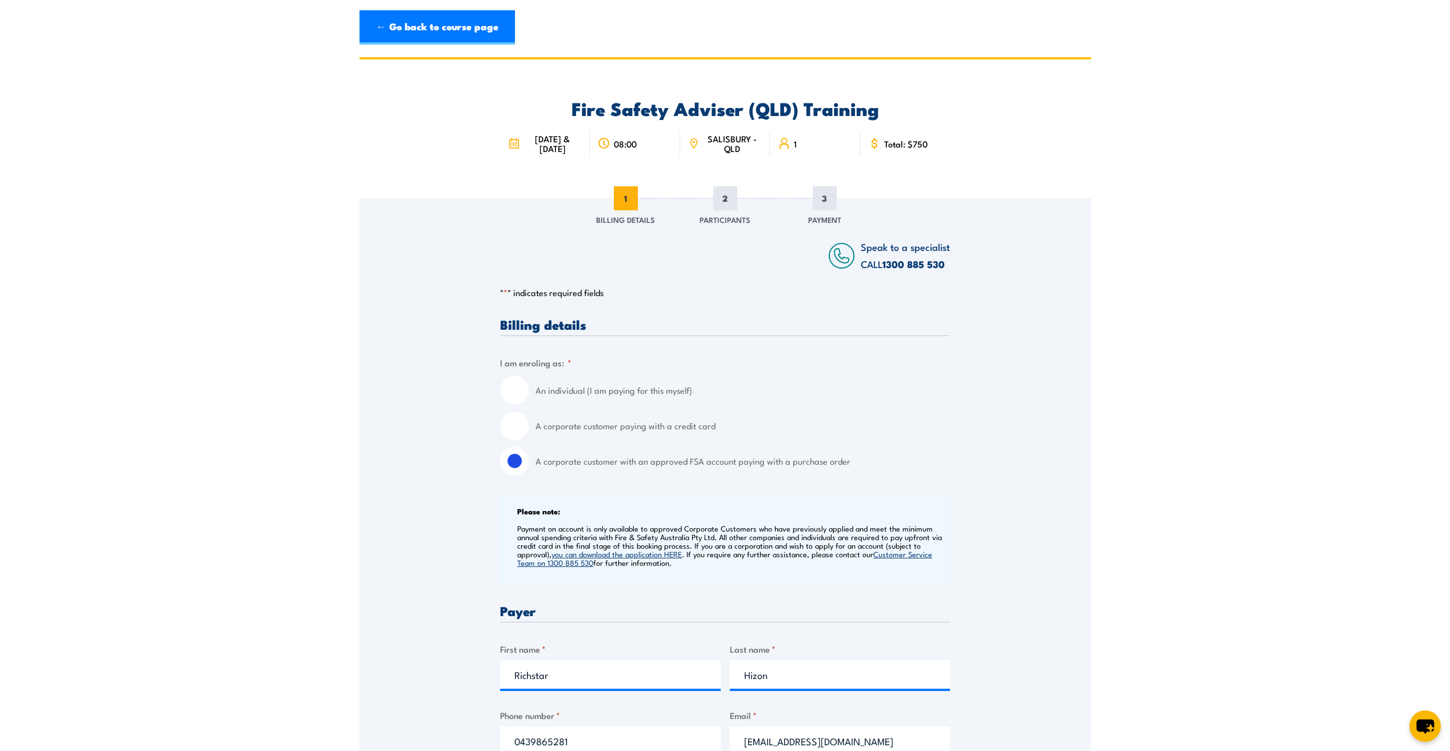
click at [520, 426] on input "A corporate customer paying with a credit card" at bounding box center [514, 426] width 29 height 29
radio input "true"
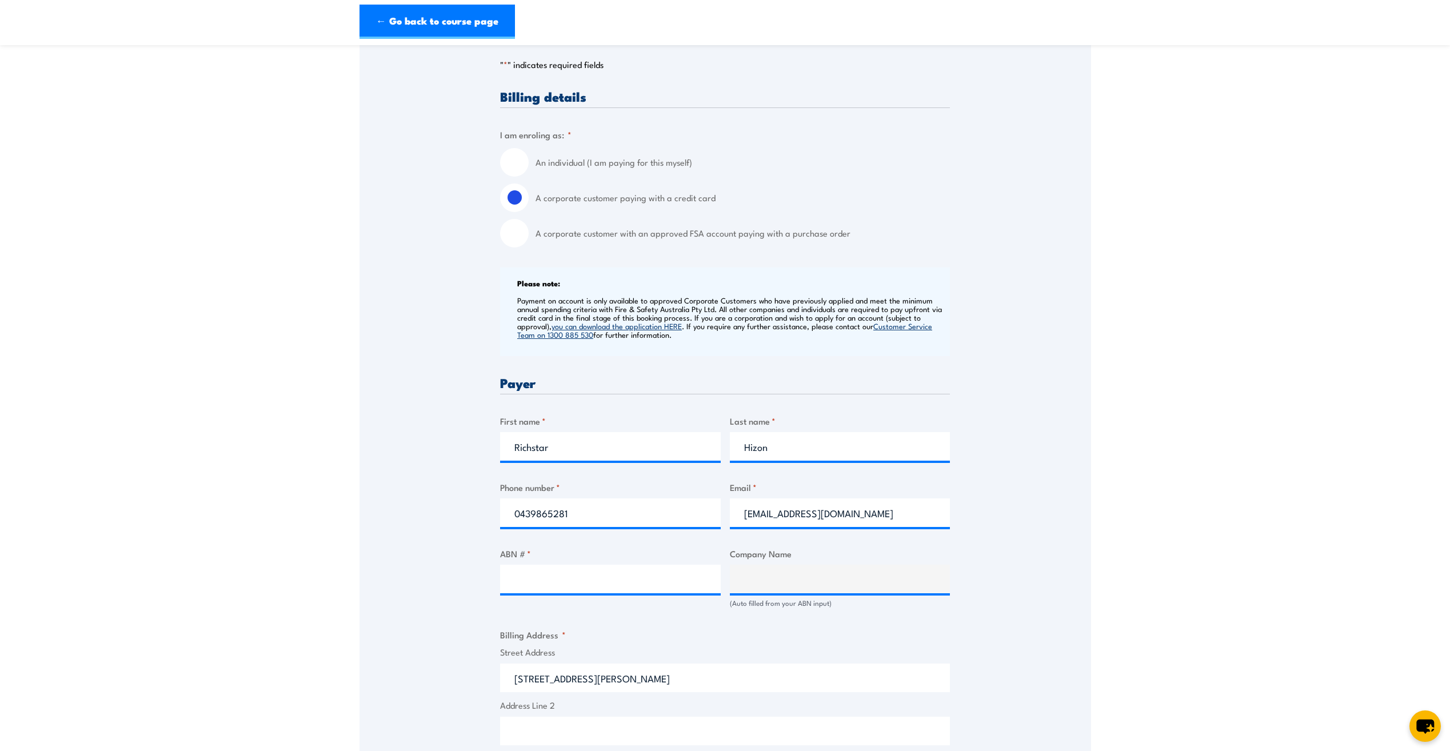
scroll to position [229, 0]
click at [597, 587] on input "ABN # *" at bounding box center [610, 578] width 221 height 29
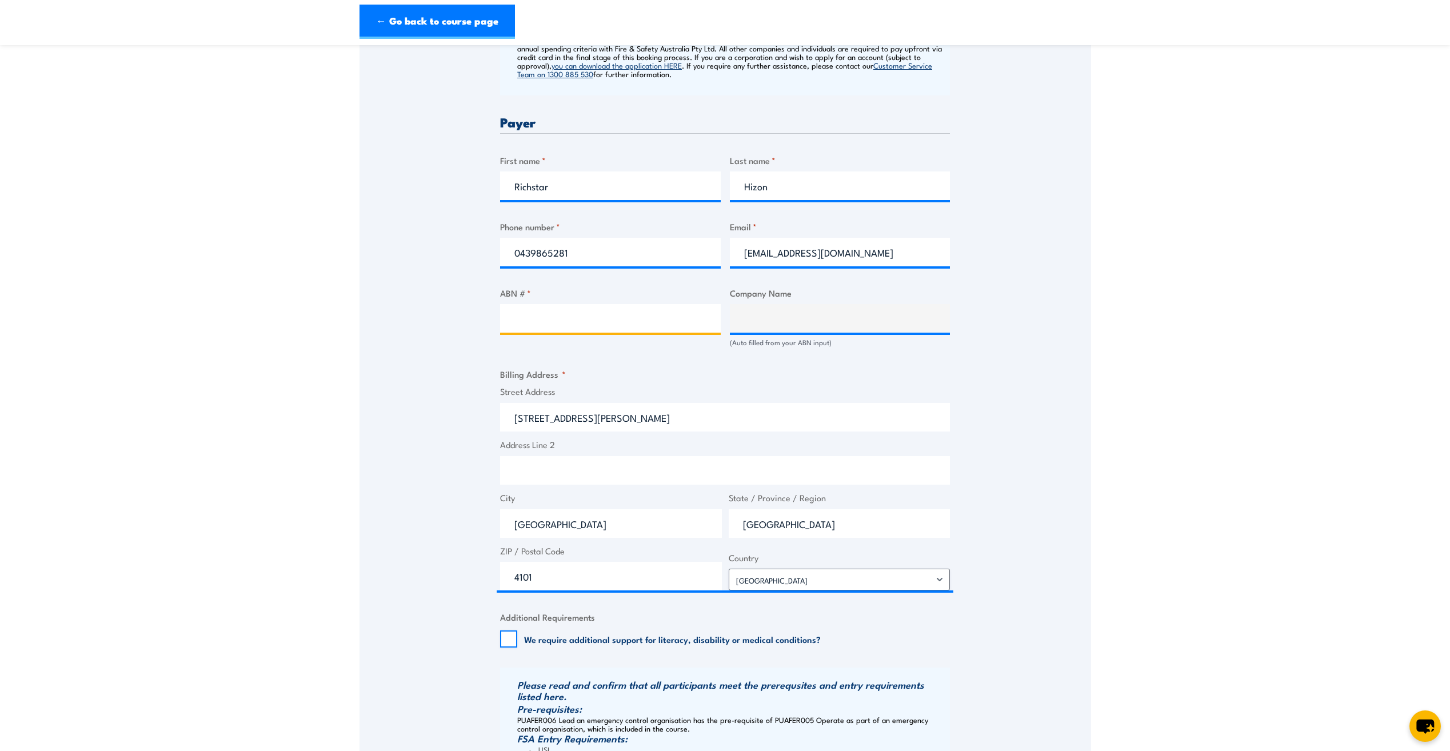
scroll to position [514, 0]
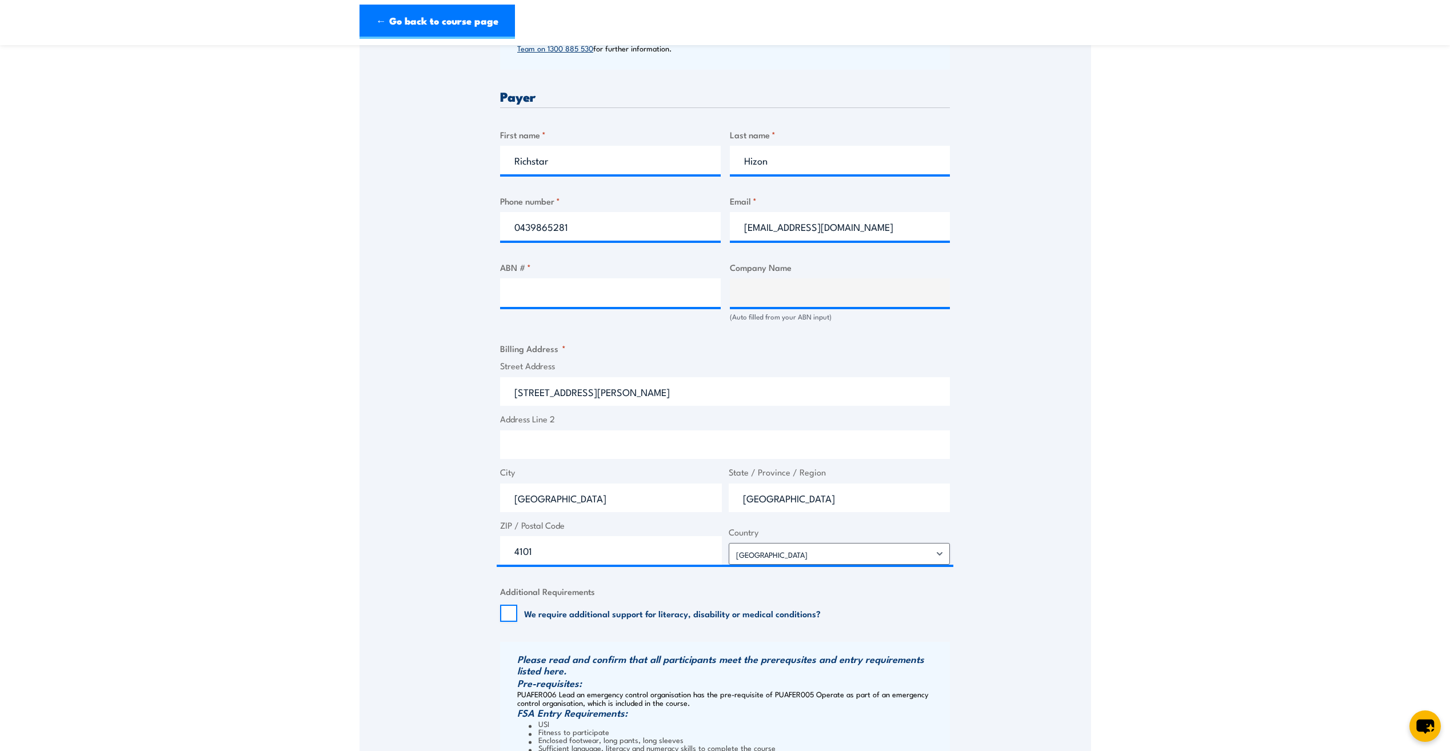
click at [1014, 522] on div "Speak to a specialist CALL 1300 885 530 CALL 1300 885 530 " * " indicates requi…" at bounding box center [726, 293] width 732 height 1218
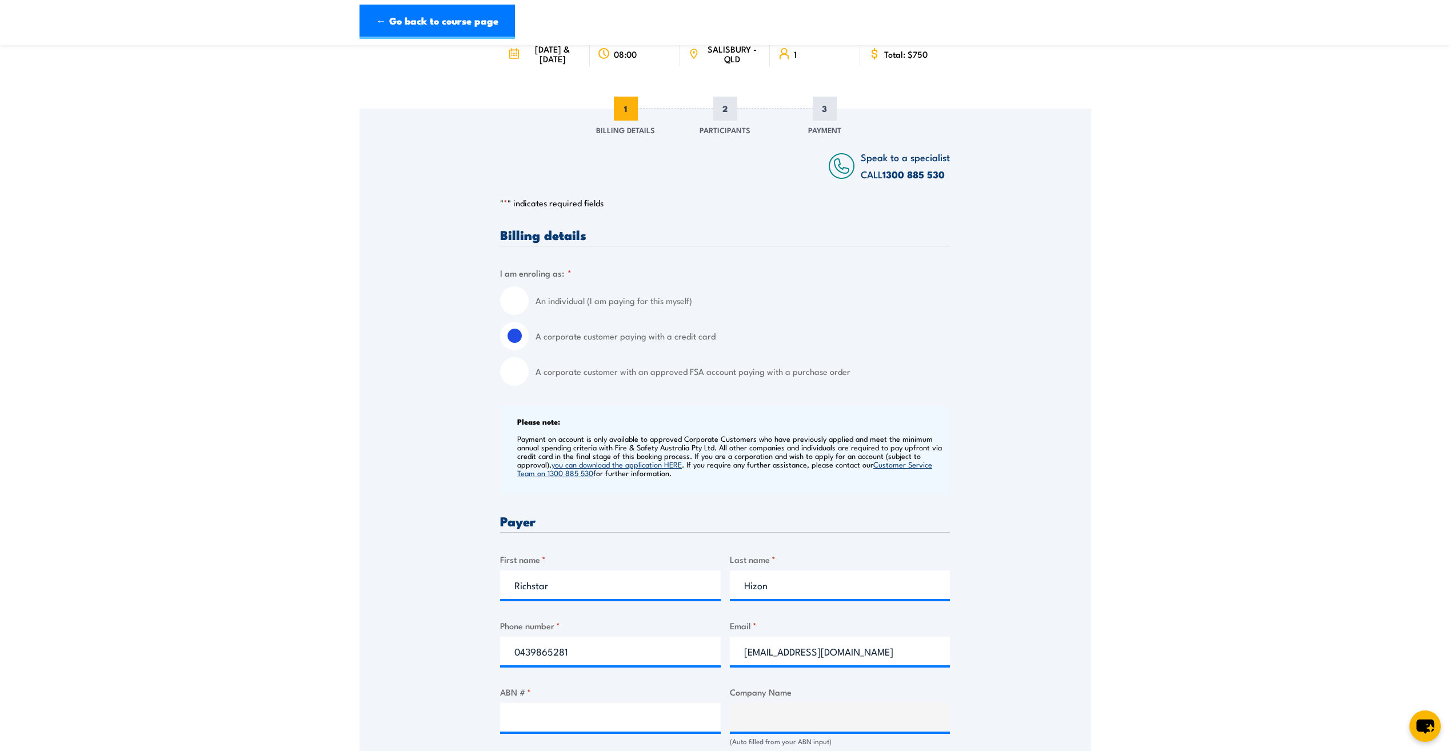
scroll to position [114, 0]
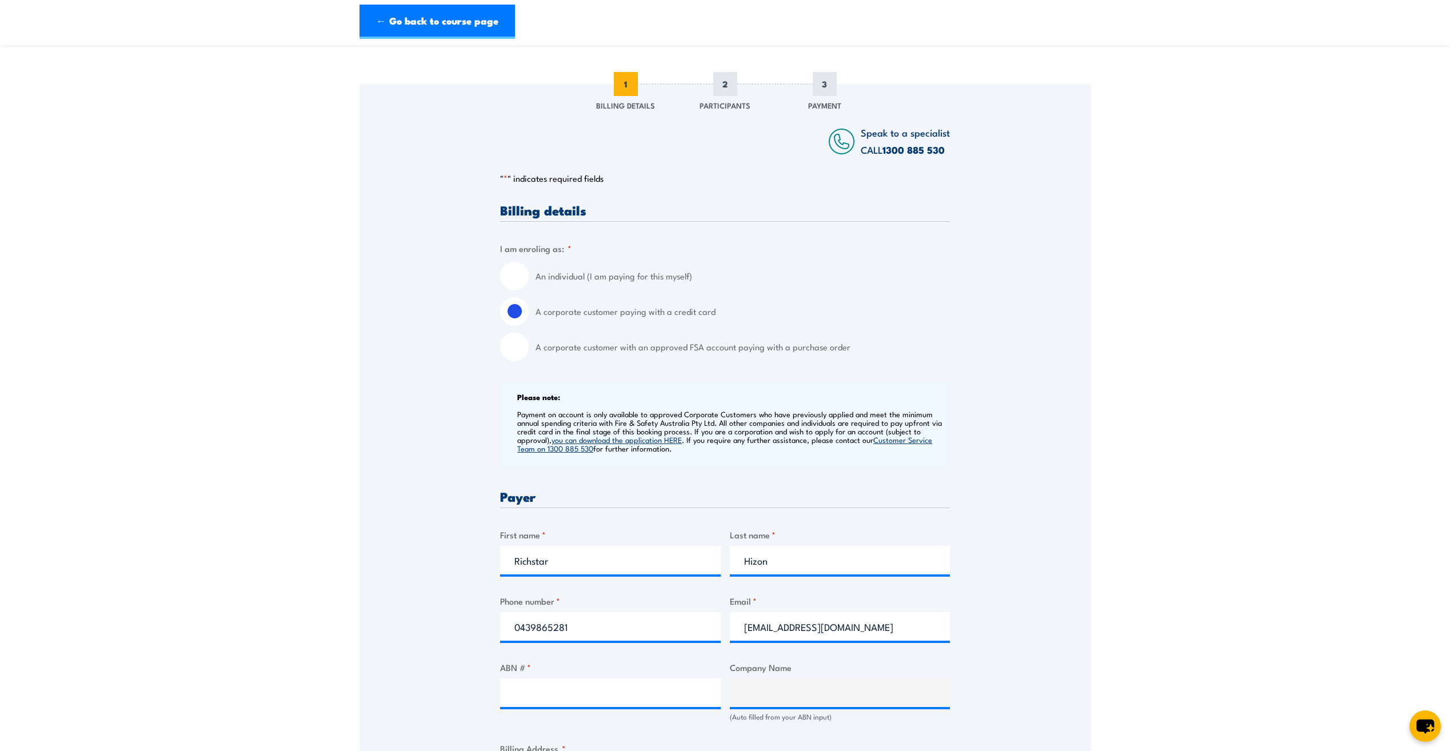
click at [673, 441] on link "you can download the application HERE" at bounding box center [617, 439] width 130 height 10
click at [517, 276] on input "An individual (I am paying for this myself)" at bounding box center [514, 276] width 29 height 29
radio input "true"
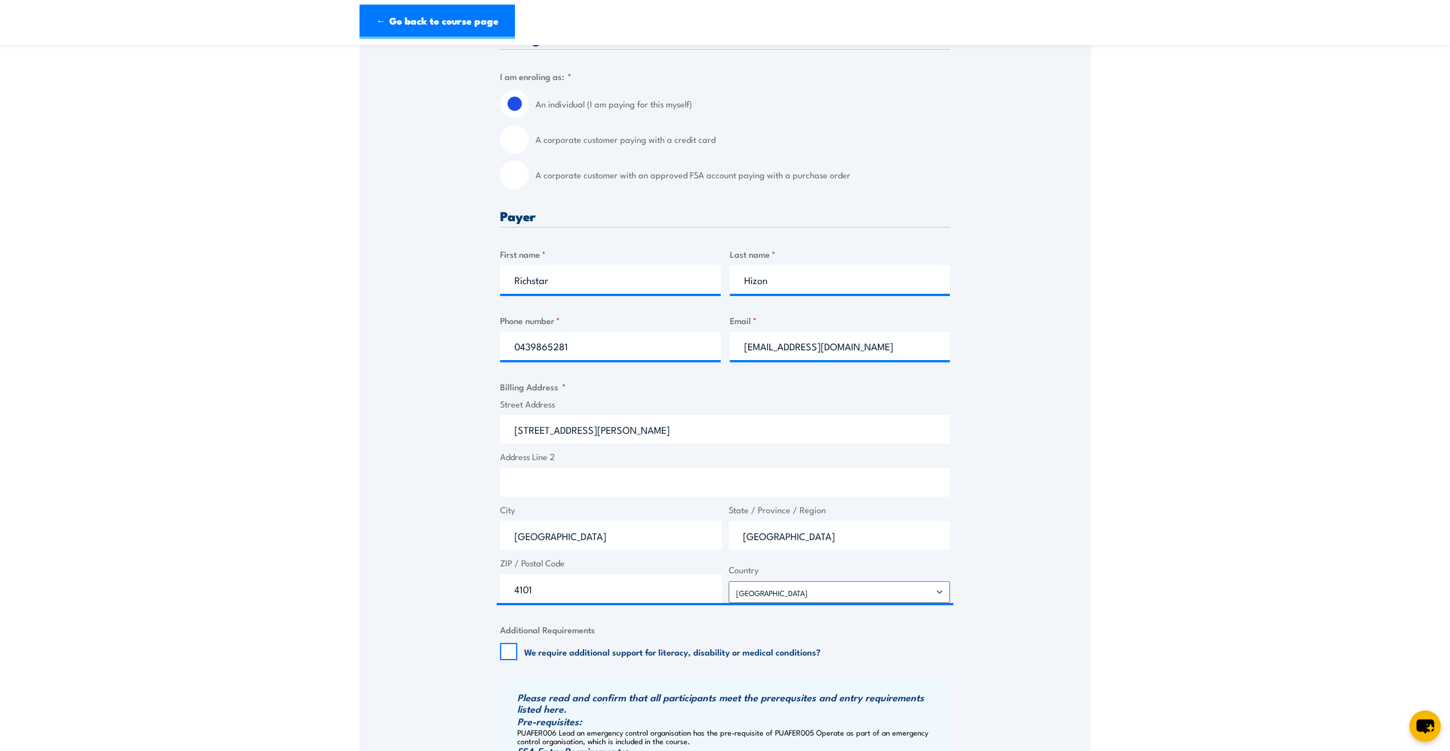
scroll to position [286, 0]
click at [520, 142] on input "A corporate customer paying with a credit card" at bounding box center [514, 140] width 29 height 29
radio input "true"
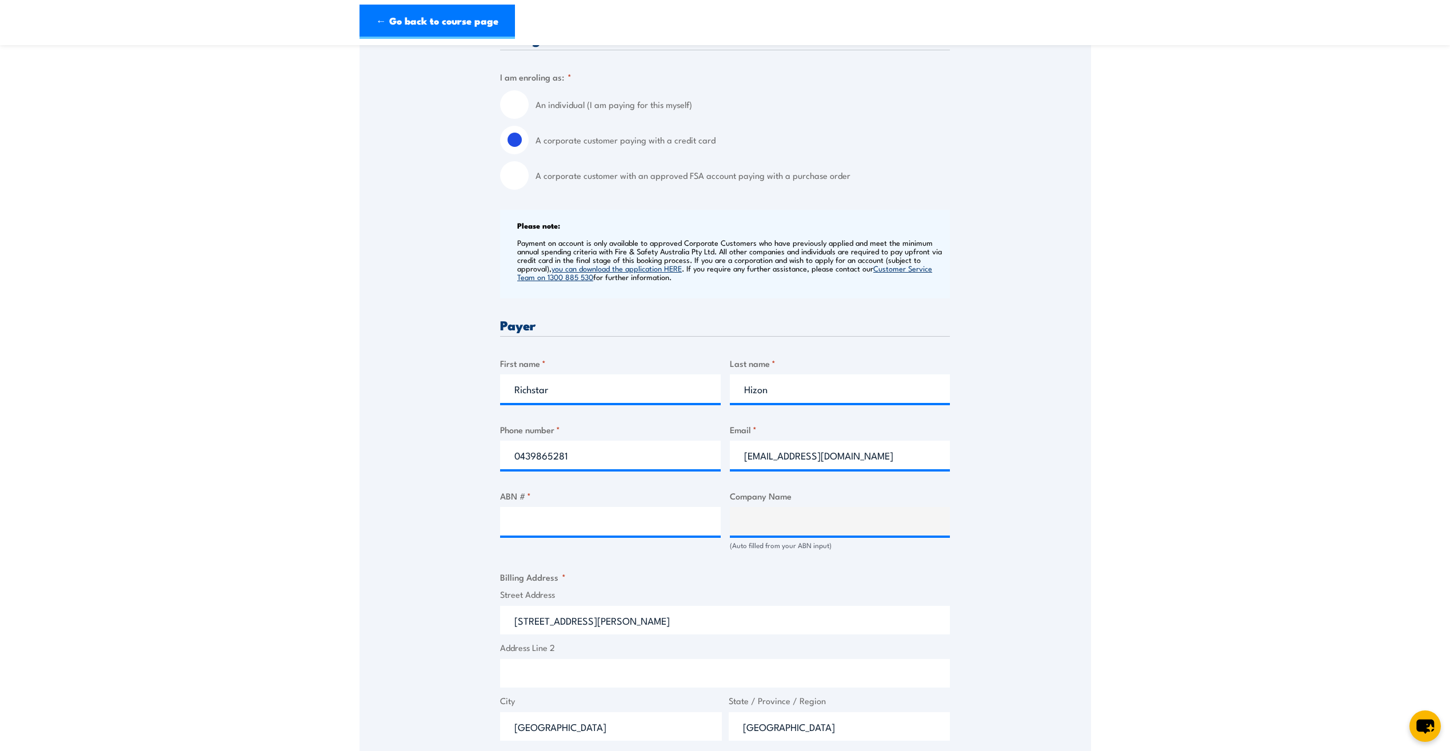
click at [521, 178] on input "A corporate customer with an approved FSA account paying with a purchase order" at bounding box center [514, 175] width 29 height 29
radio input "true"
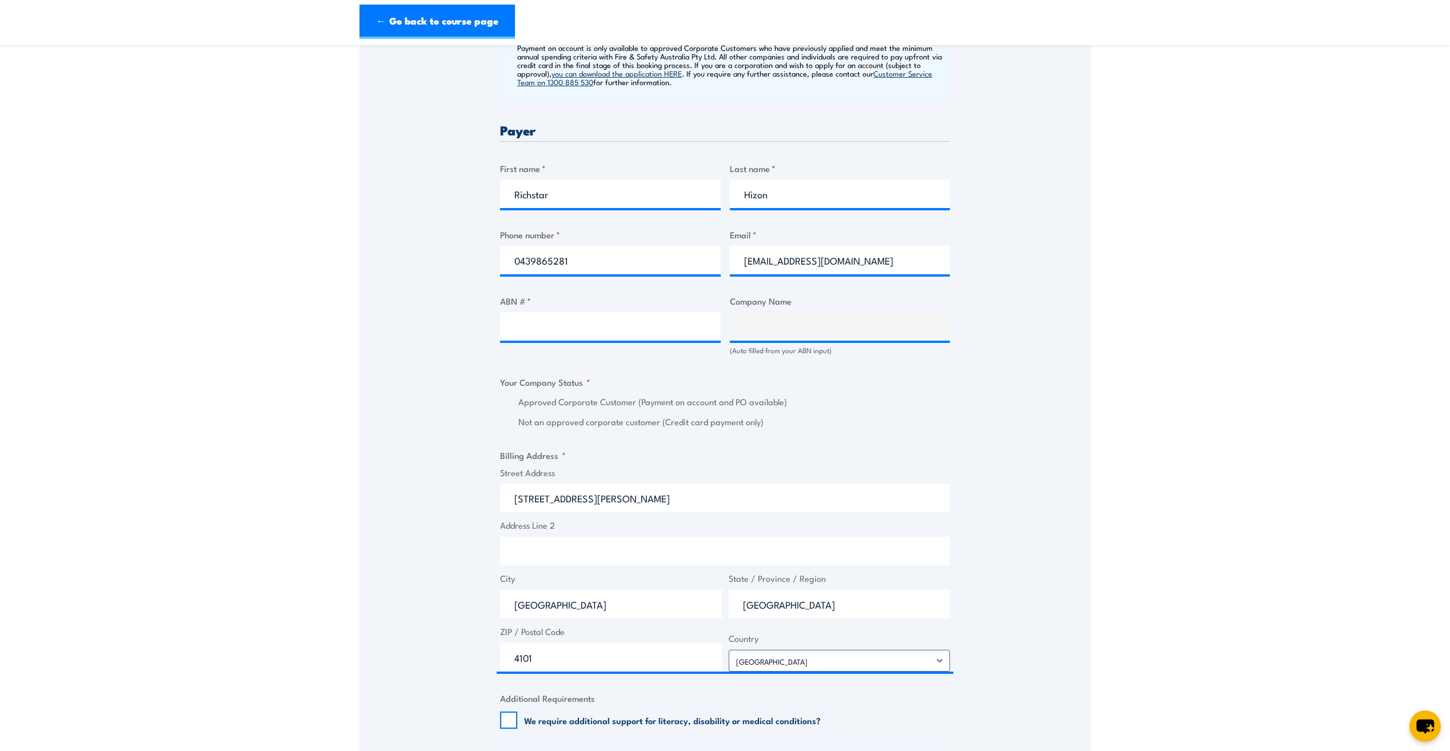
scroll to position [457, 0]
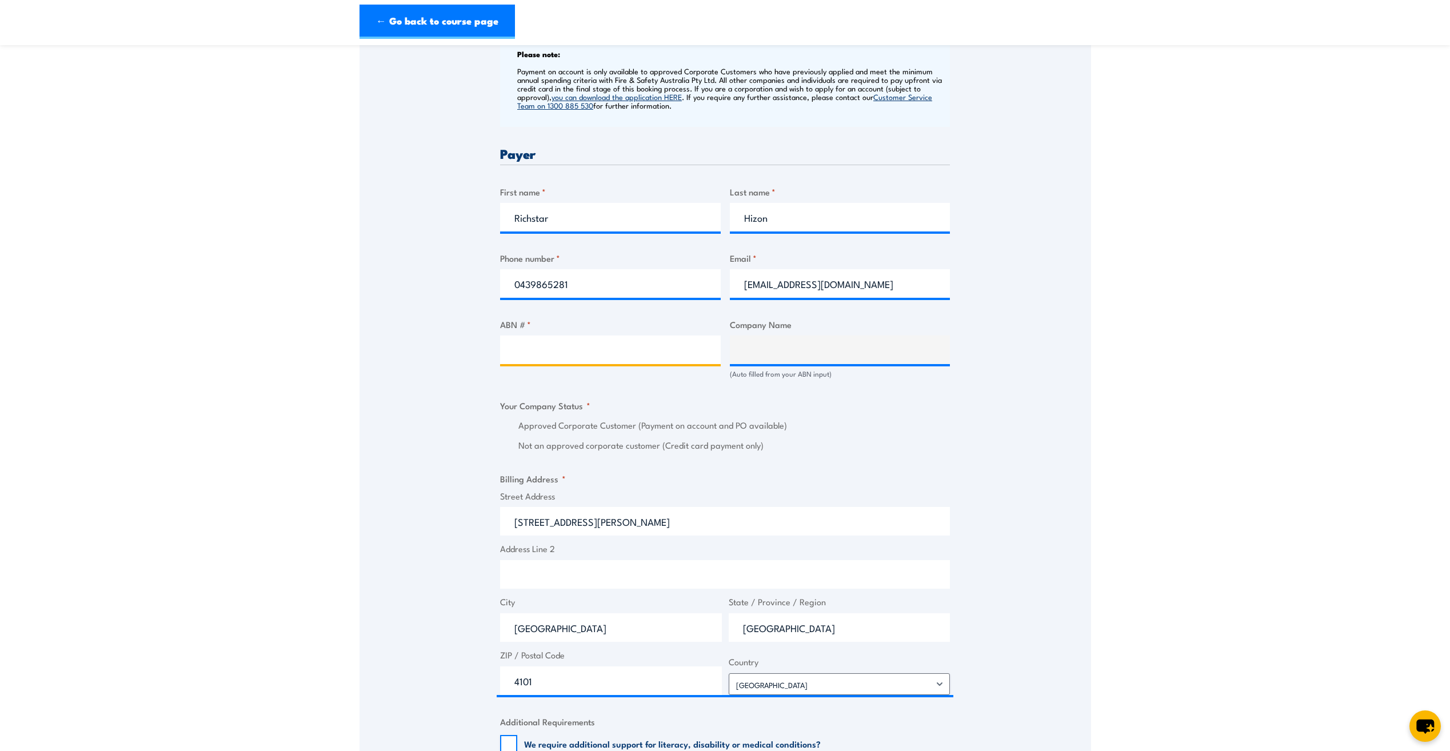
click at [668, 352] on input "ABN # *" at bounding box center [610, 350] width 221 height 29
paste input "15 159 761 841"
type input "15 159 761 841"
click at [705, 400] on div "Billing details I am enroling as: * An individual (I am paying for this myself)…" at bounding box center [725, 444] width 450 height 1167
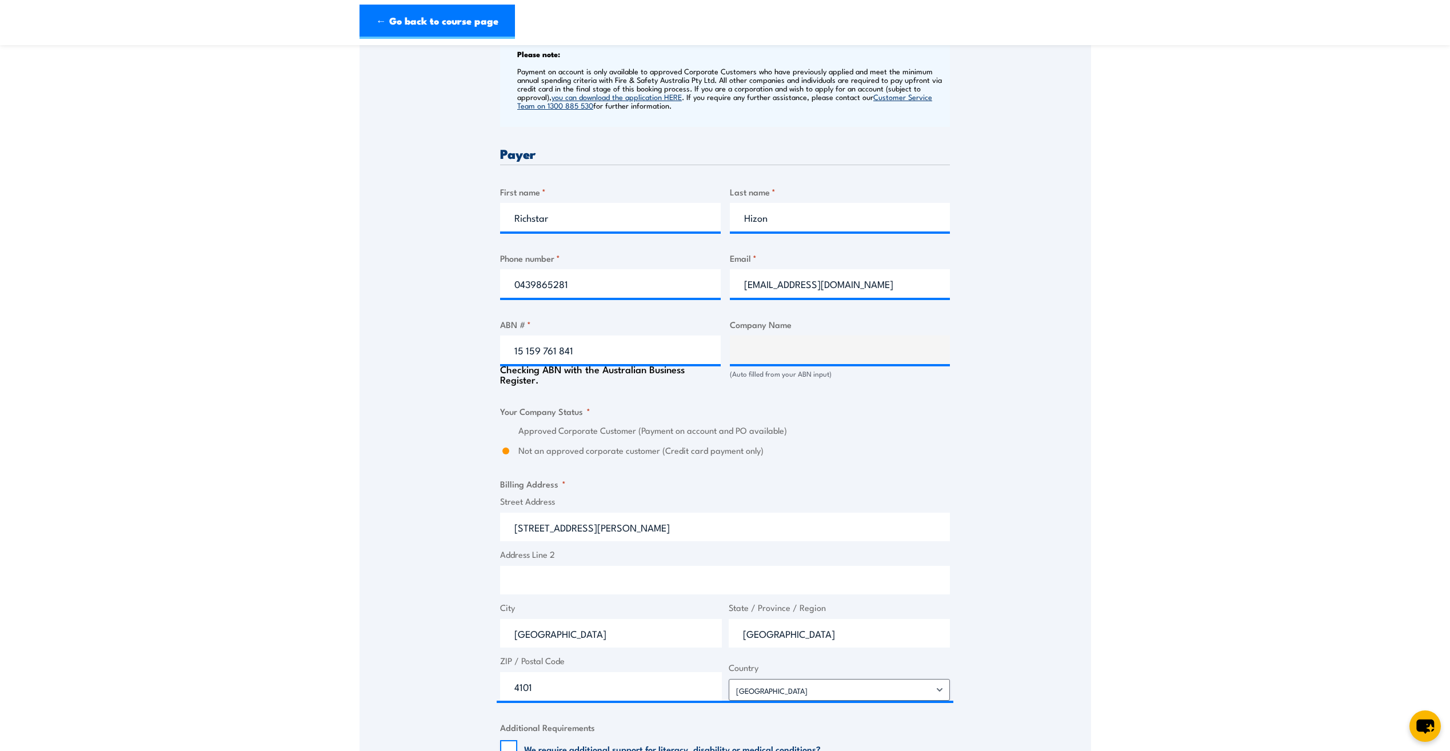
type input "ICON HOLDINGS SERVICES PTY LTD"
radio input "true"
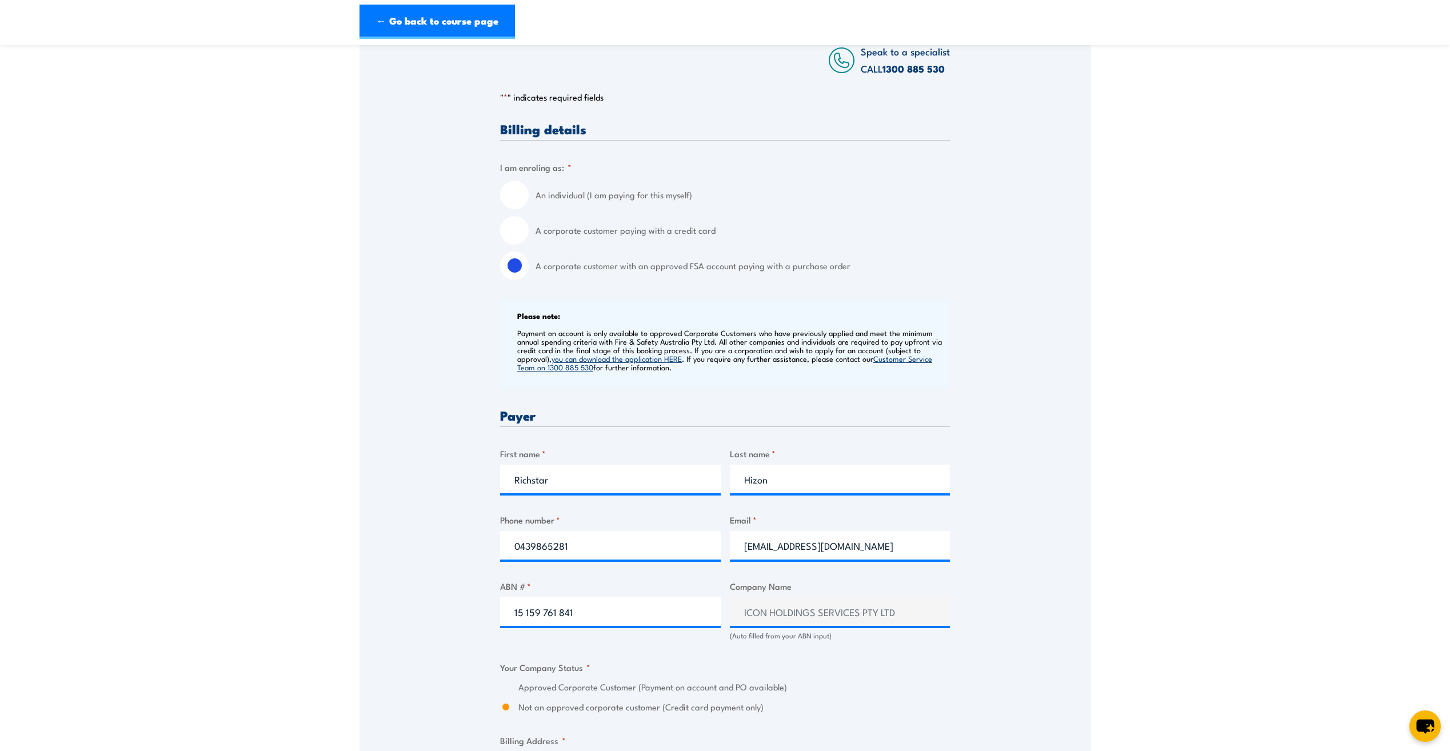
scroll to position [114, 0]
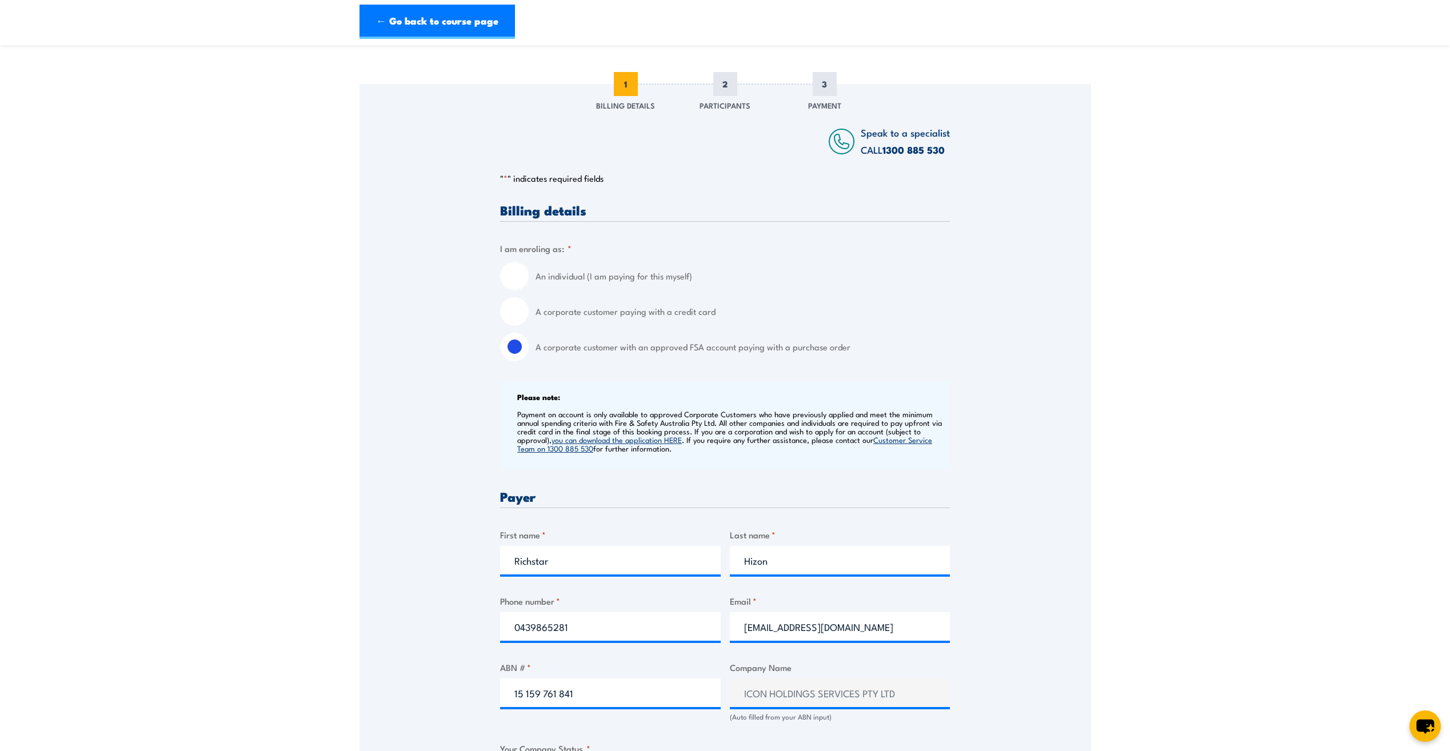
click at [521, 312] on input "A corporate customer paying with a credit card" at bounding box center [514, 311] width 29 height 29
radio input "true"
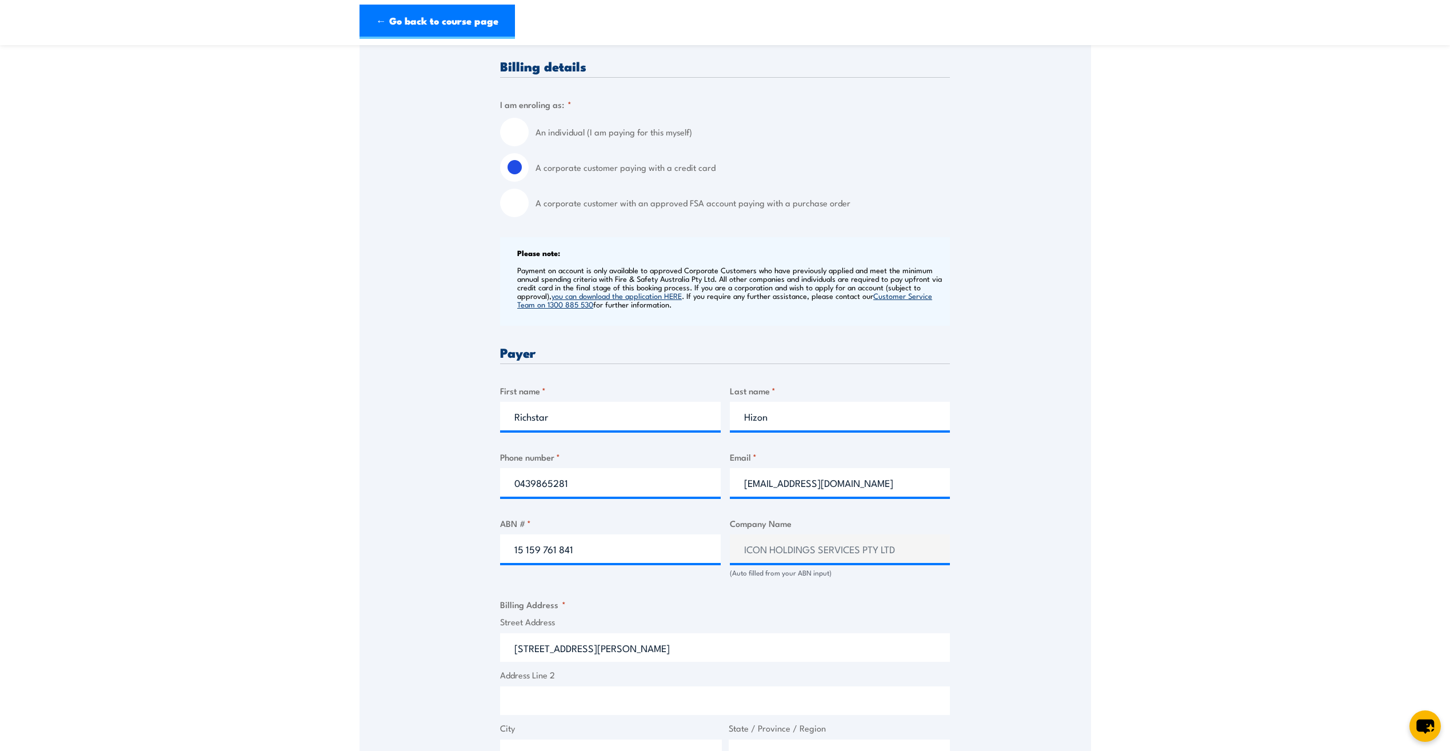
scroll to position [286, 0]
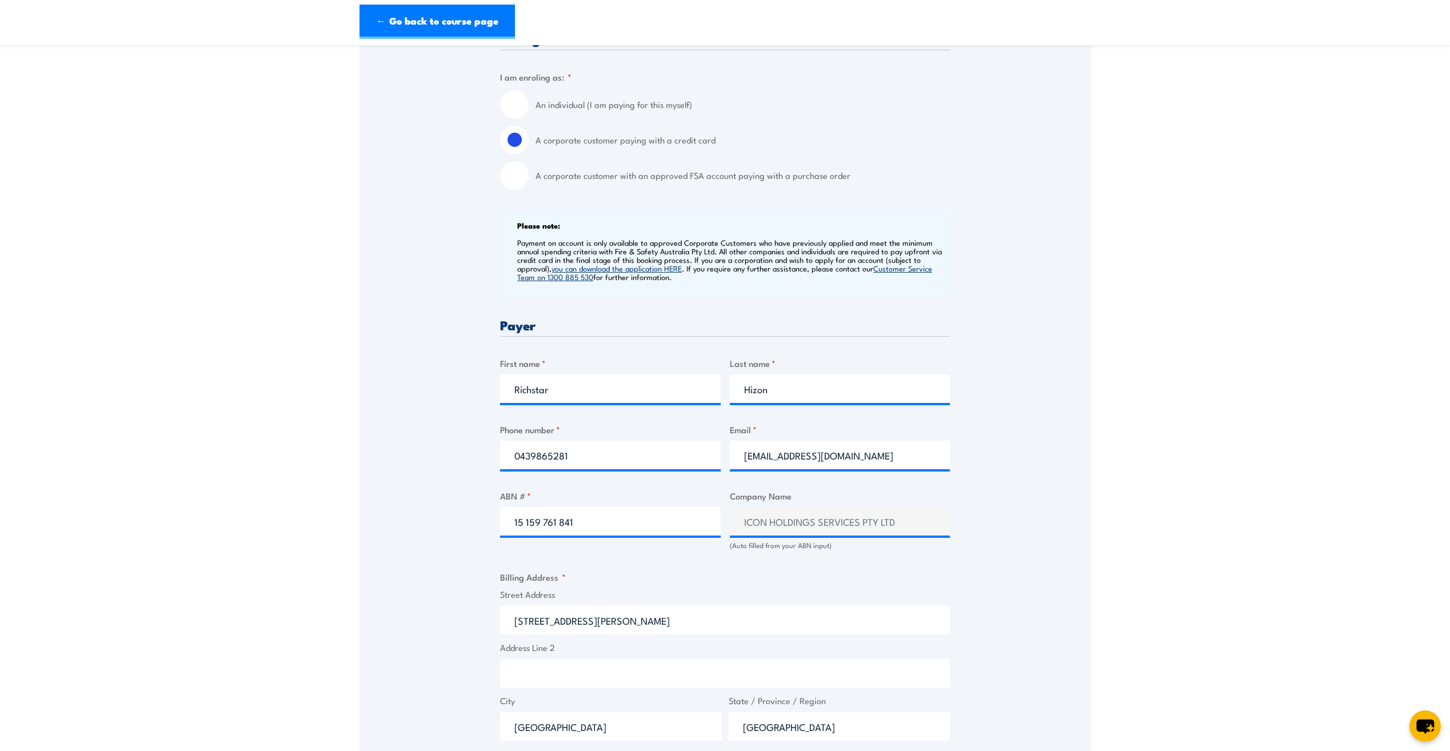
click at [526, 173] on input "A corporate customer with an approved FSA account paying with a purchase order" at bounding box center [514, 175] width 29 height 29
radio input "true"
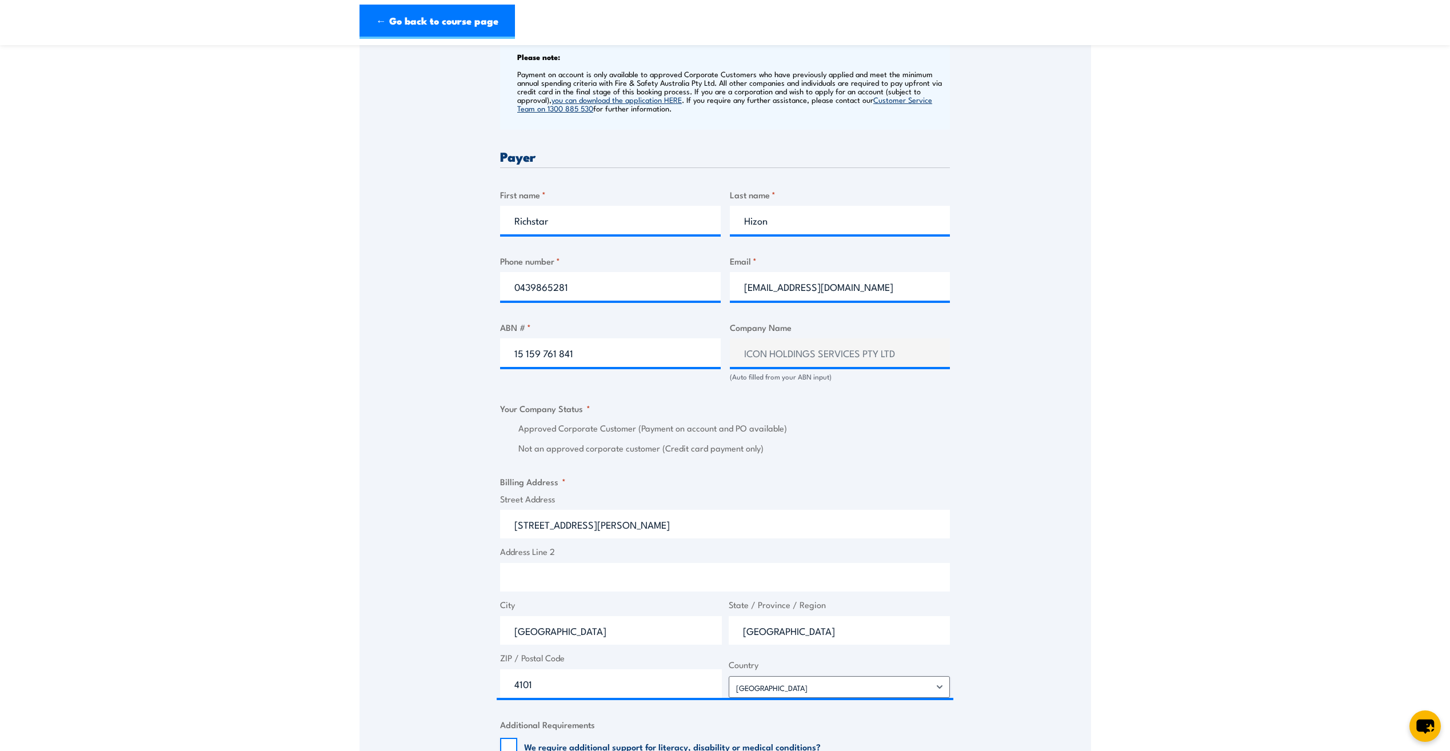
scroll to position [400, 0]
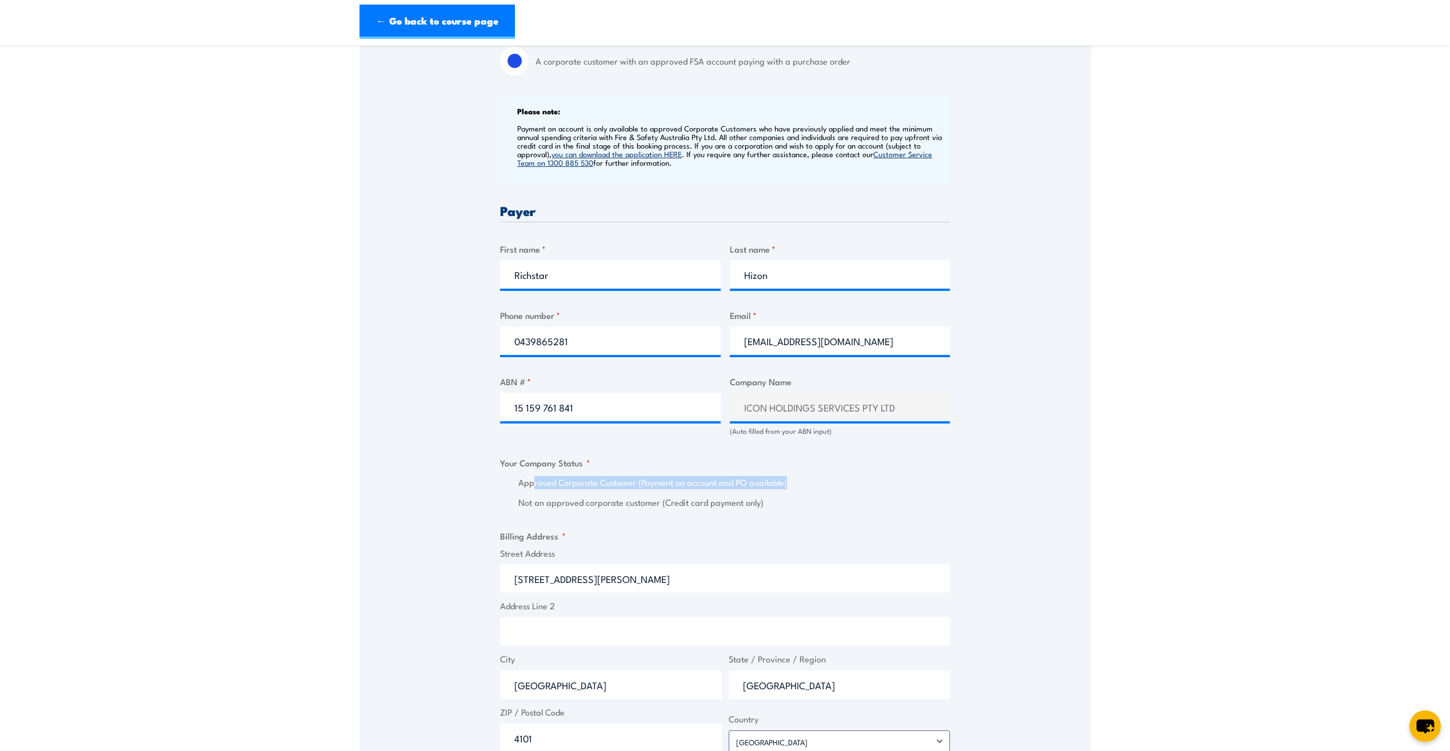
drag, startPoint x: 532, startPoint y: 482, endPoint x: 787, endPoint y: 479, distance: 255.5
click at [787, 479] on label "Approved Corporate Customer (Payment on account and PO available)" at bounding box center [734, 482] width 432 height 13
drag, startPoint x: 787, startPoint y: 479, endPoint x: 766, endPoint y: 509, distance: 36.5
click at [778, 506] on label "Not an approved corporate customer (Credit card payment only)" at bounding box center [734, 502] width 432 height 13
click at [512, 506] on input "Not an approved corporate customer (Credit card payment only)" at bounding box center [505, 502] width 11 height 13
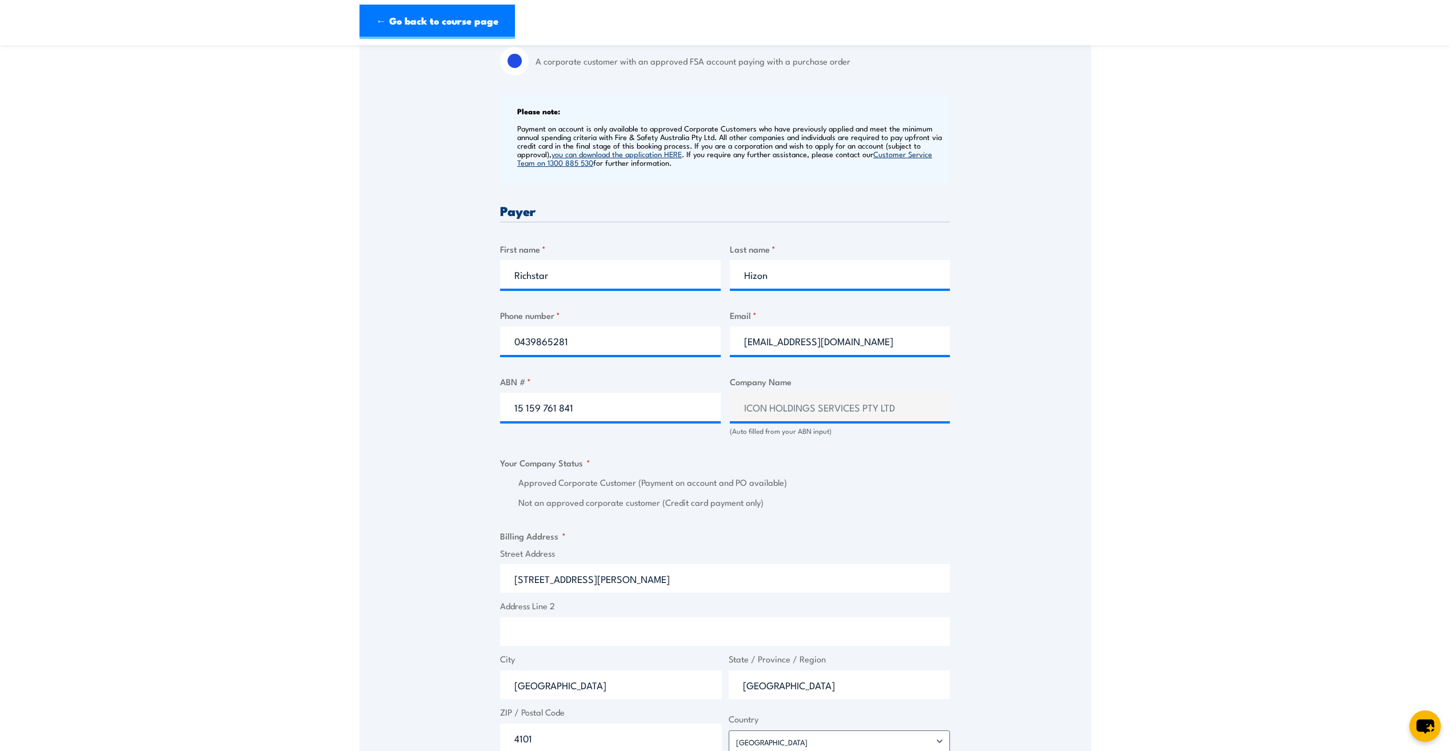
radio input "true"
drag, startPoint x: 579, startPoint y: 505, endPoint x: 688, endPoint y: 504, distance: 109.2
click at [688, 504] on label "Not an approved corporate customer (Credit card payment only)" at bounding box center [734, 502] width 432 height 13
drag, startPoint x: 688, startPoint y: 504, endPoint x: 528, endPoint y: 504, distance: 160.6
click at [528, 504] on label "Not an approved corporate customer (Credit card payment only)" at bounding box center [734, 502] width 432 height 13
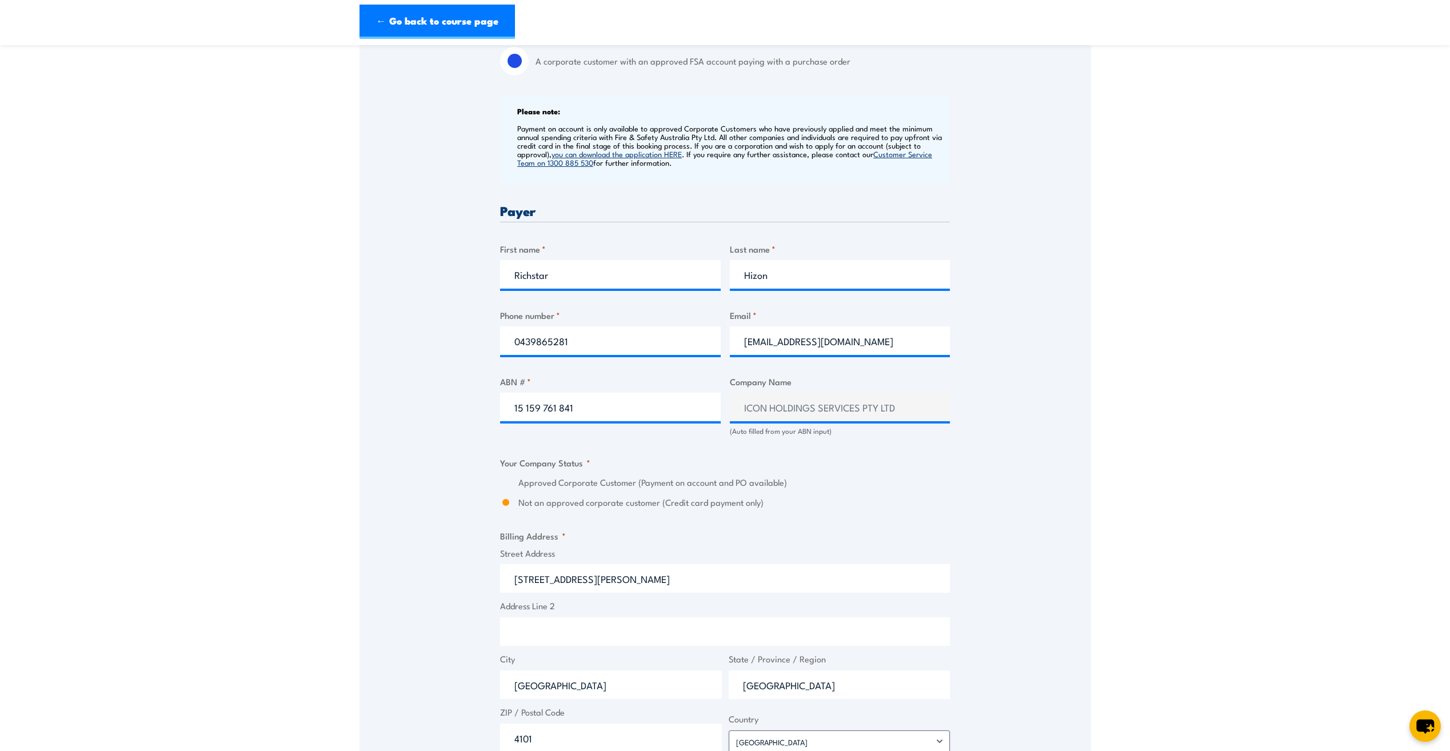
click at [512, 504] on input "Not an approved corporate customer (Credit card payment only)" at bounding box center [505, 502] width 11 height 13
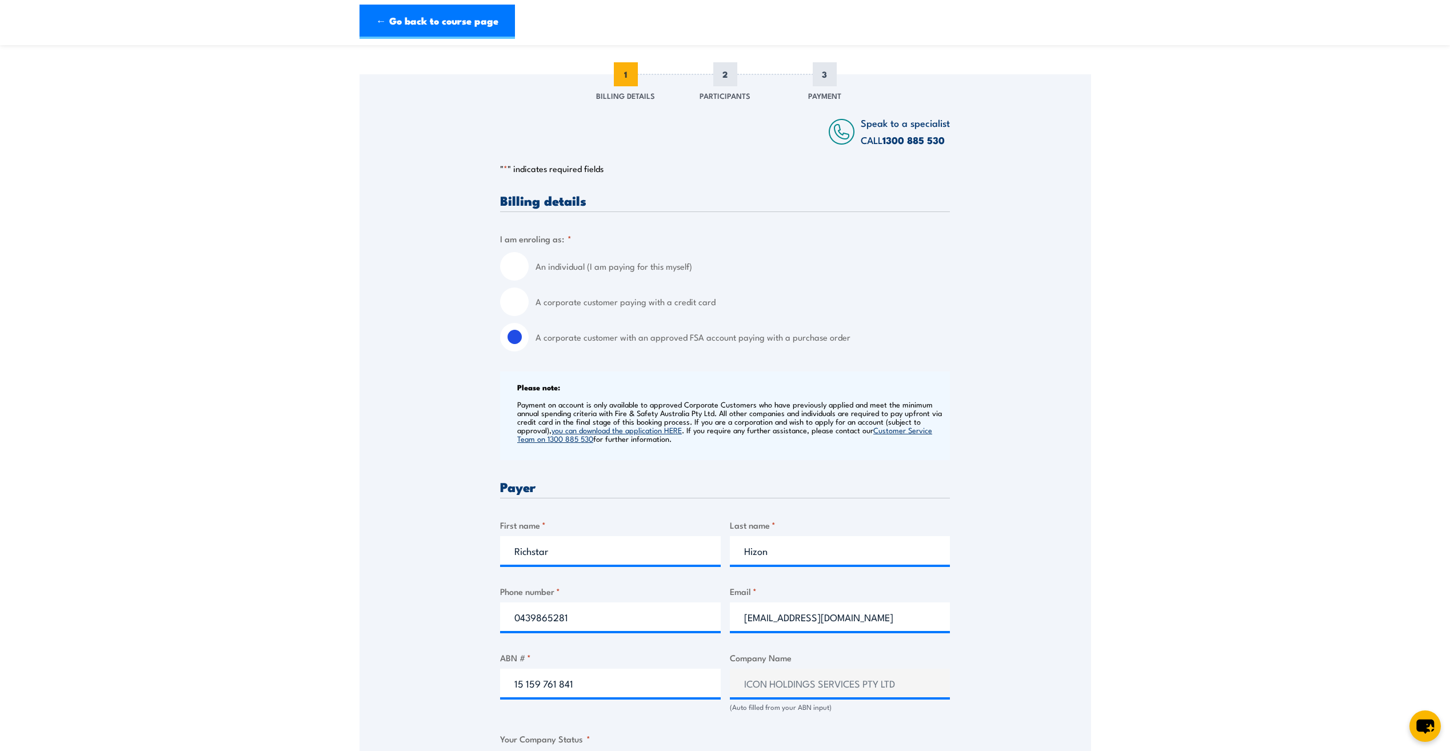
scroll to position [0, 0]
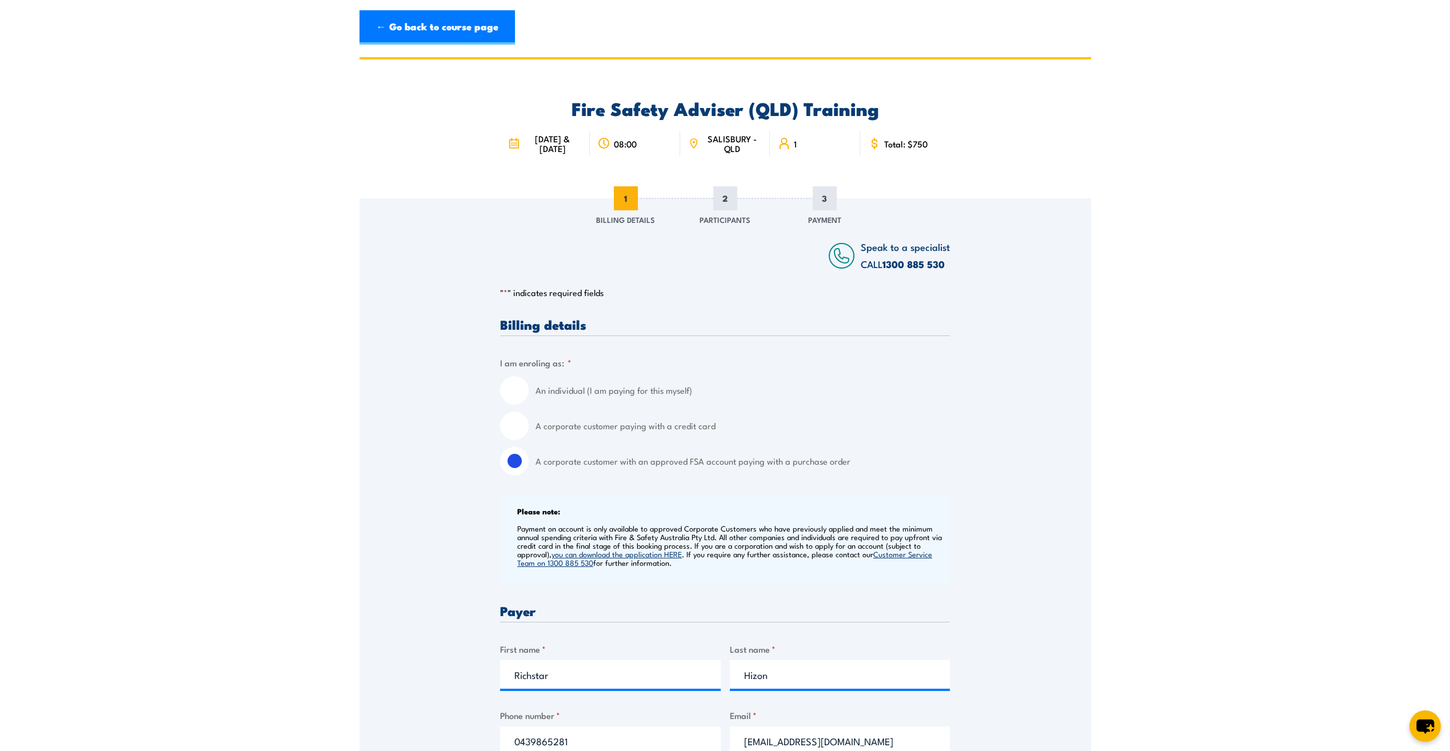
click at [522, 388] on input "An individual (I am paying for this myself)" at bounding box center [514, 390] width 29 height 29
radio input "true"
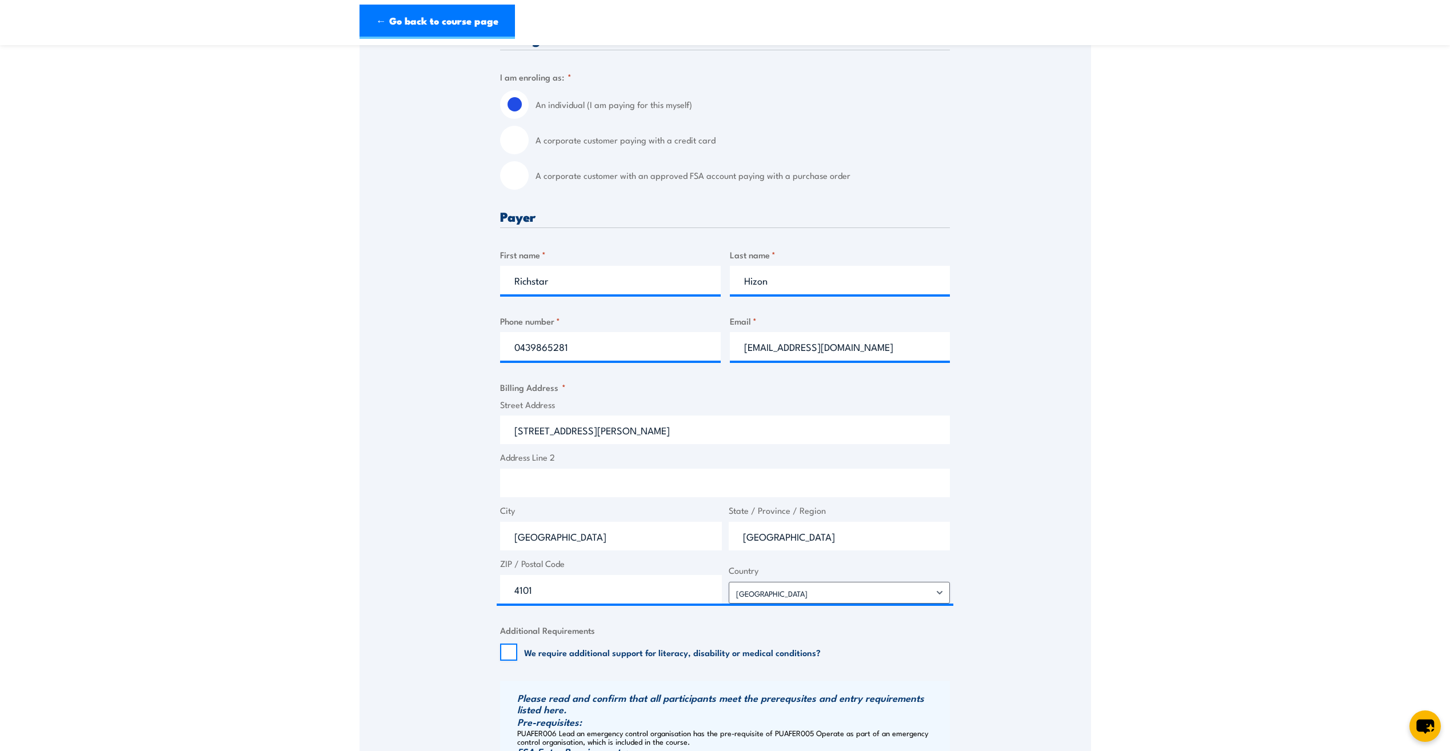
scroll to position [343, 0]
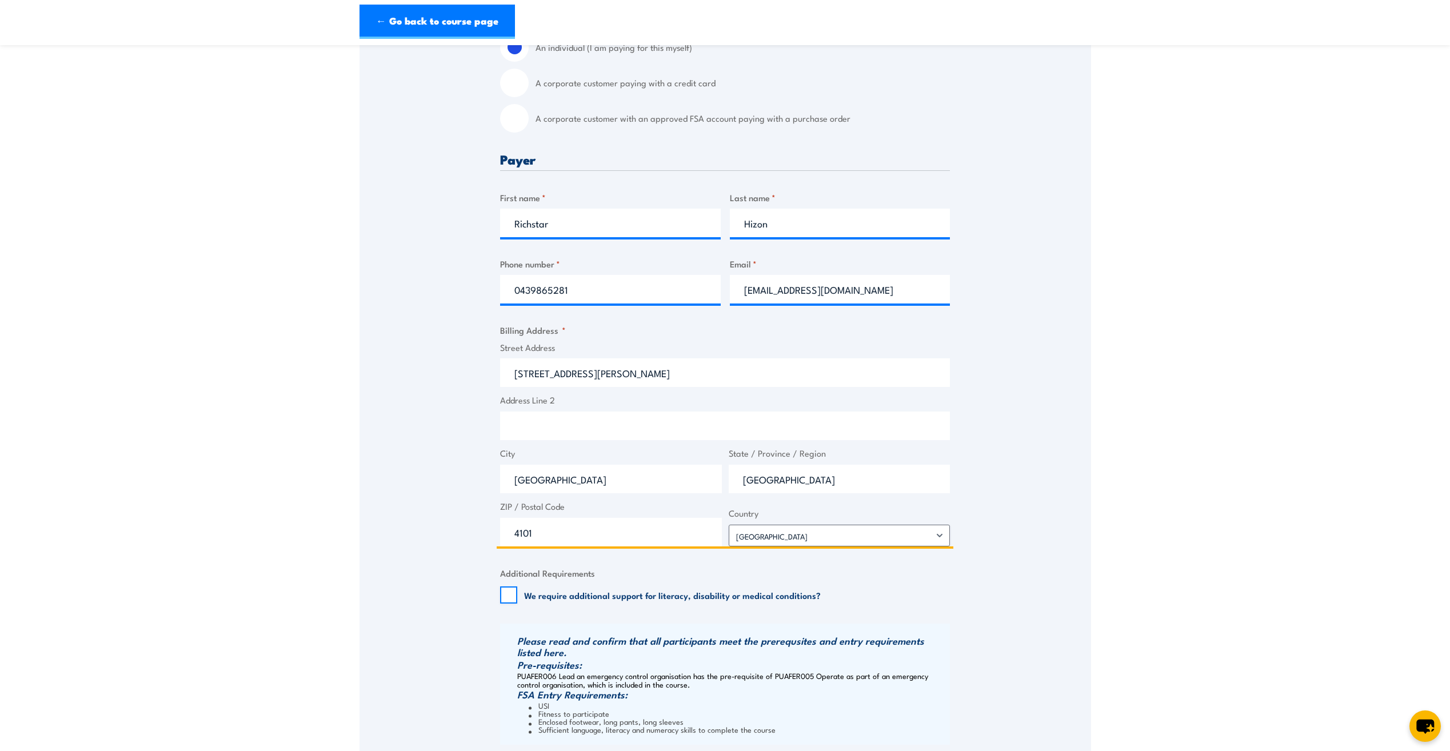
drag, startPoint x: 588, startPoint y: 381, endPoint x: 490, endPoint y: 377, distance: 97.8
click at [490, 377] on div "Speak to a specialist CALL 1300 885 530 CALL 1300 885 530 " * " indicates requi…" at bounding box center [726, 369] width 732 height 1028
drag, startPoint x: 540, startPoint y: 408, endPoint x: 545, endPoint y: 401, distance: 8.6
click at [541, 408] on div "Fire Safety Adviser (QLD) Training 13 & 14 October 2025 08:00 1 CALL "" at bounding box center [726, 339] width 732 height 1250
click at [565, 380] on input "1 Alkeeba s" at bounding box center [725, 372] width 450 height 29
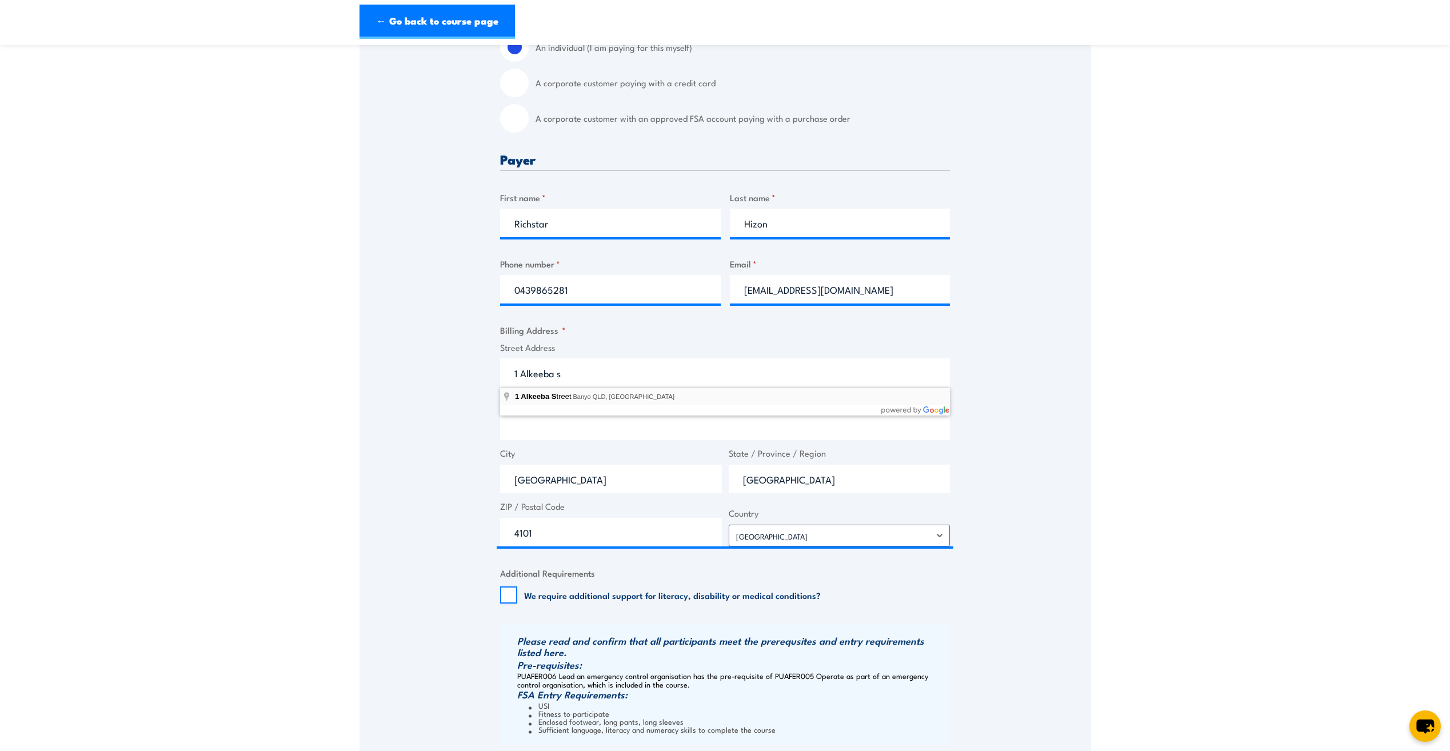
type input "1 Alkeeba Street, Banyo QLD, Australia"
type input "1 Alkeeba St"
type input "Banyo"
type input "4014"
click at [1010, 498] on div "Speak to a specialist CALL 1300 885 530 CALL 1300 885 530 " * " indicates requi…" at bounding box center [726, 369] width 732 height 1028
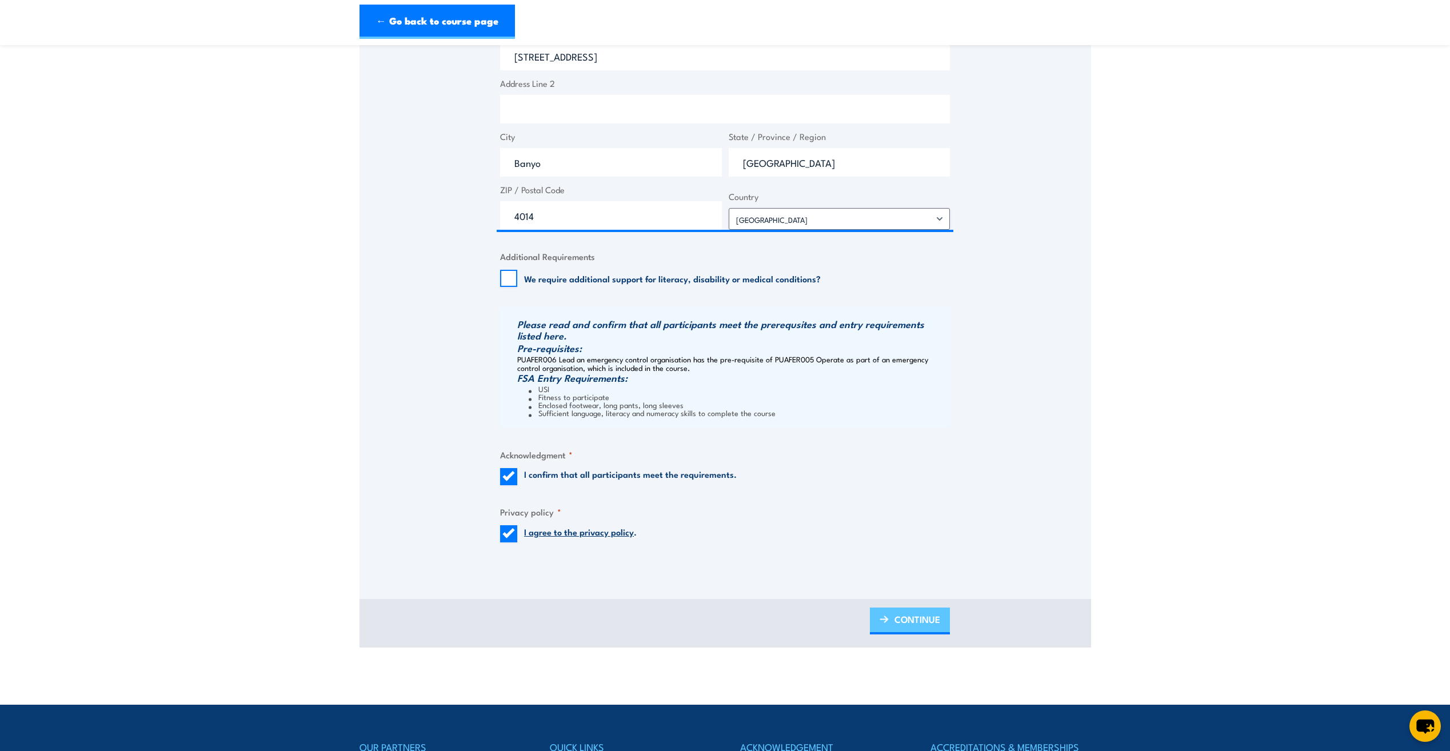
scroll to position [686, 0]
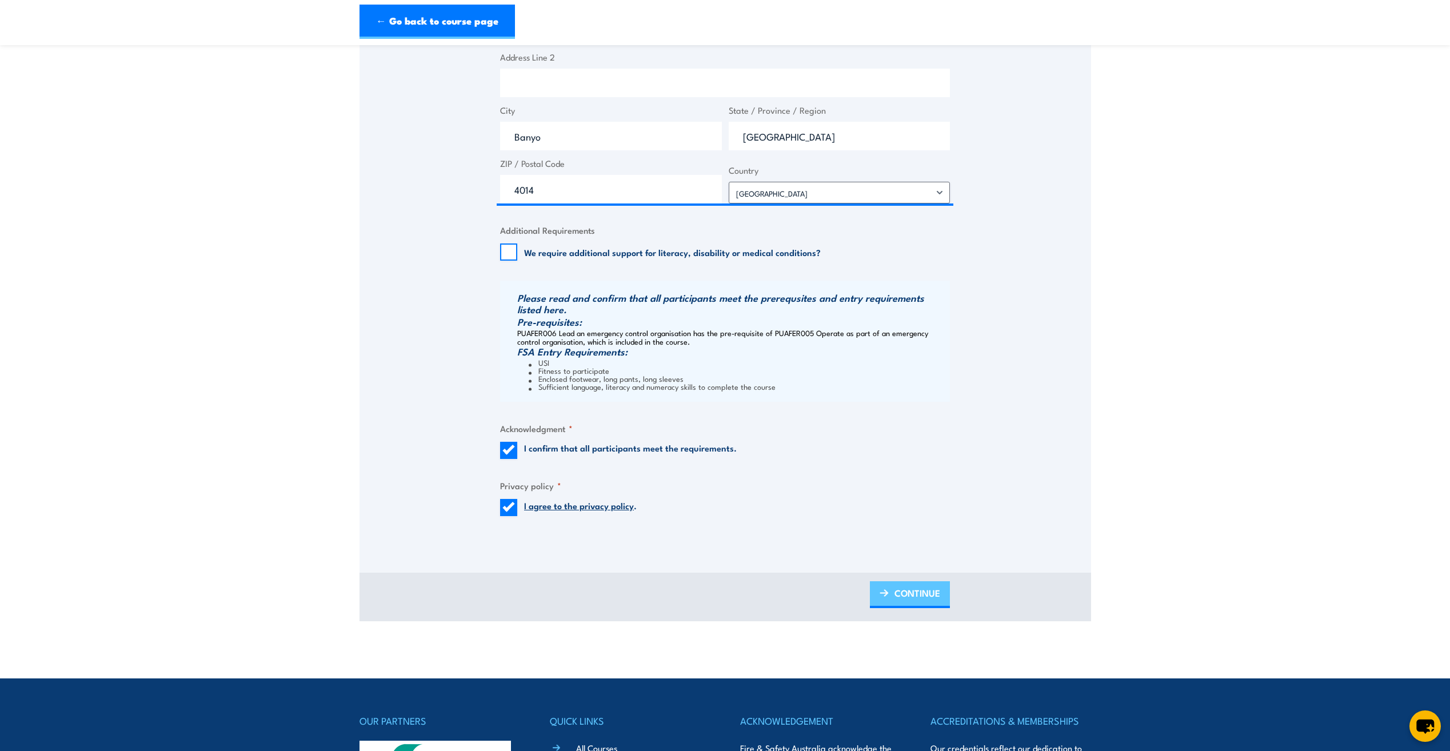
click at [906, 593] on span "CONTINUE" at bounding box center [918, 593] width 46 height 30
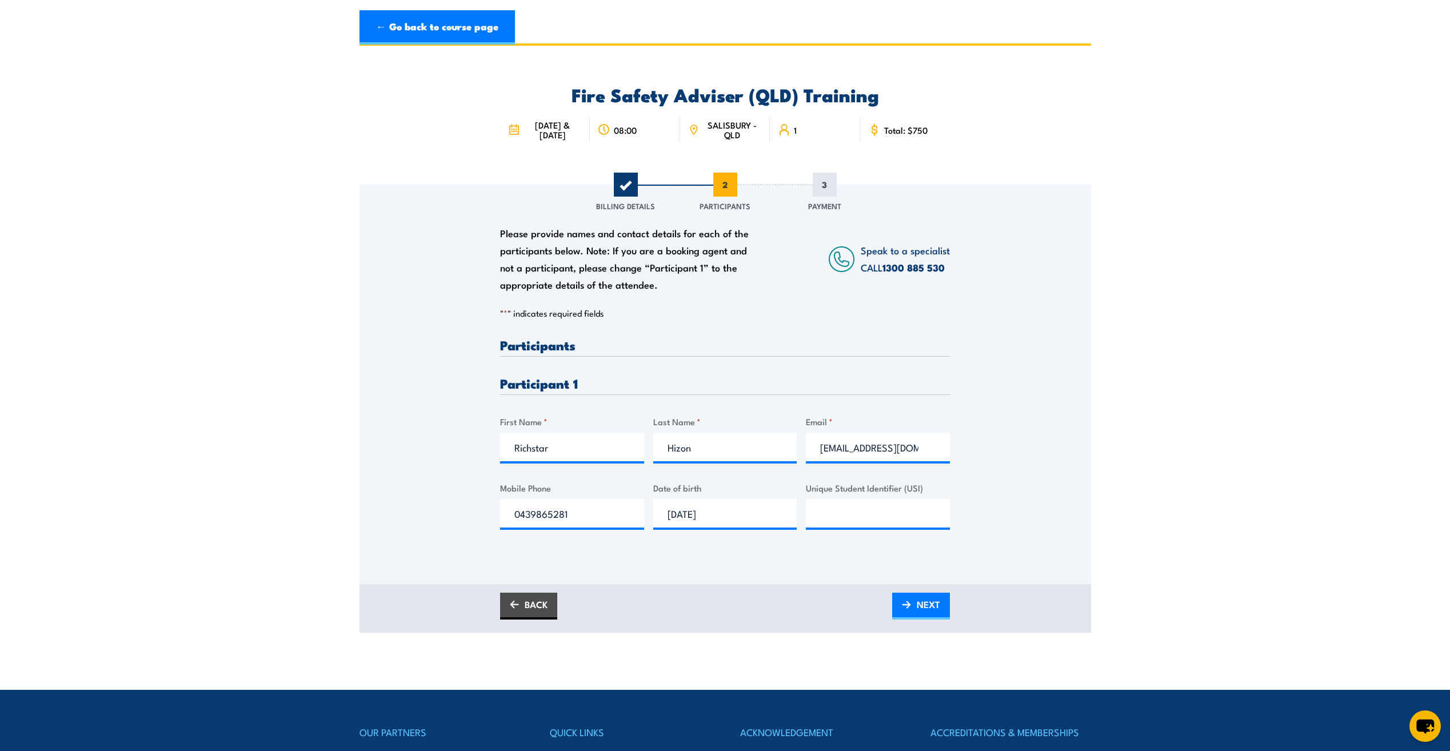
scroll to position [0, 0]
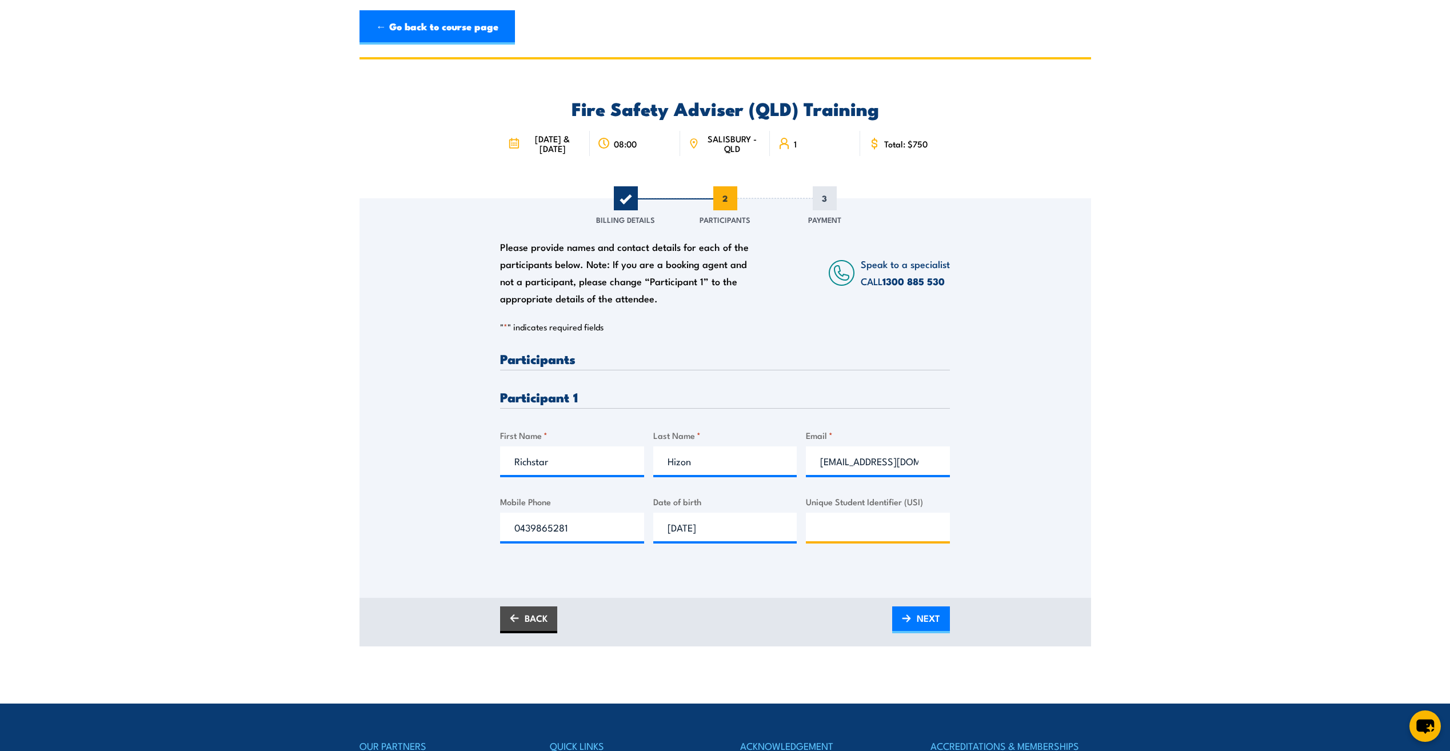
click at [850, 523] on input "Unique Student Identifier (USI)" at bounding box center [878, 527] width 144 height 29
type input "9THHPEUTAR"
drag, startPoint x: 887, startPoint y: 620, endPoint x: 893, endPoint y: 620, distance: 6.3
click at [888, 620] on div "BACK NEXT" at bounding box center [725, 620] width 450 height 27
click at [920, 619] on span "NEXT" at bounding box center [928, 618] width 23 height 30
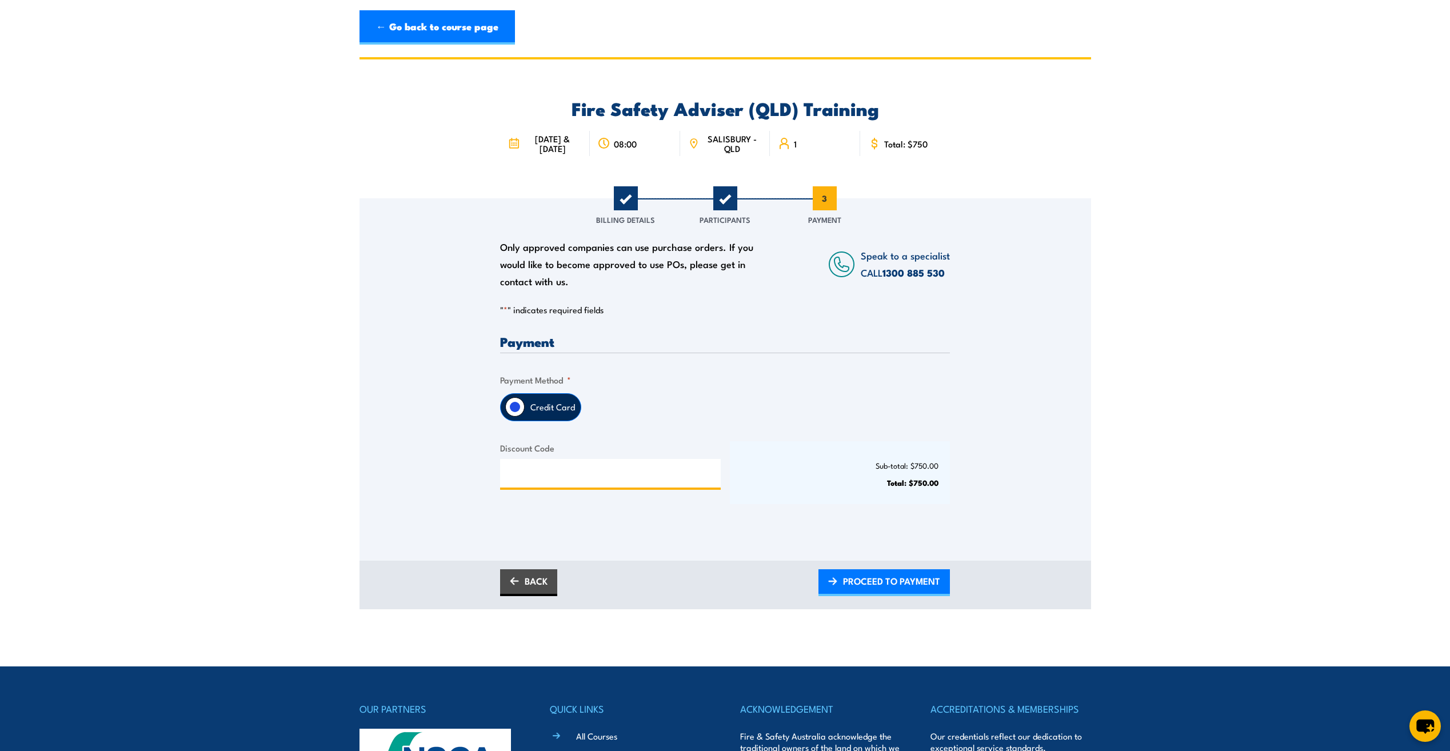
click at [549, 477] on input "Discount Code" at bounding box center [610, 473] width 221 height 29
click at [539, 405] on label "Credit Card" at bounding box center [553, 407] width 56 height 27
click at [525, 405] on input "Credit Card" at bounding box center [514, 406] width 19 height 19
click at [910, 579] on span "PROCEED TO PAYMENT" at bounding box center [891, 581] width 97 height 30
